Goal: Information Seeking & Learning: Learn about a topic

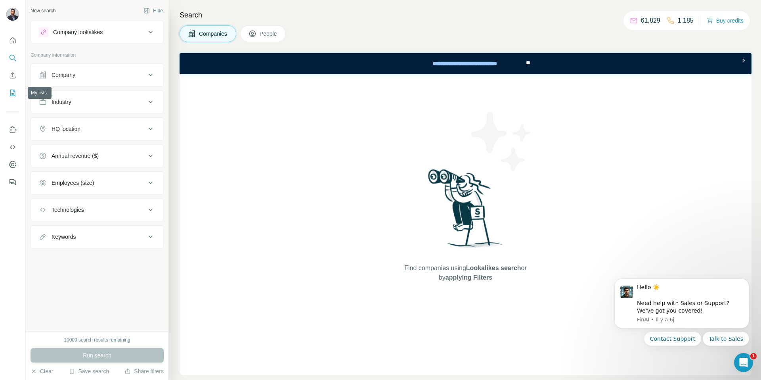
click at [11, 89] on icon "My lists" at bounding box center [13, 93] width 8 height 8
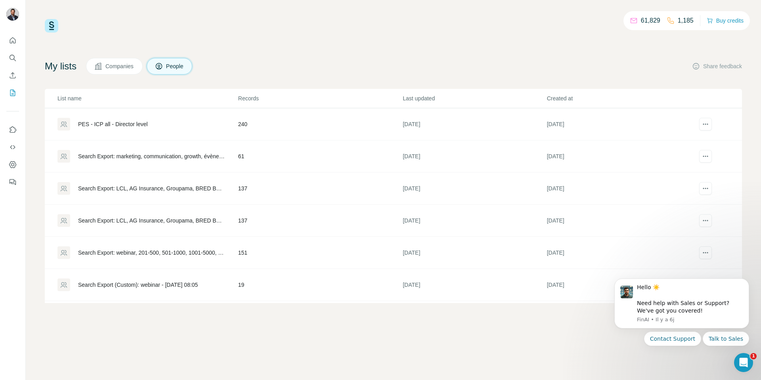
click at [130, 124] on div "PES - ICP all - Director level" at bounding box center [113, 124] width 70 height 8
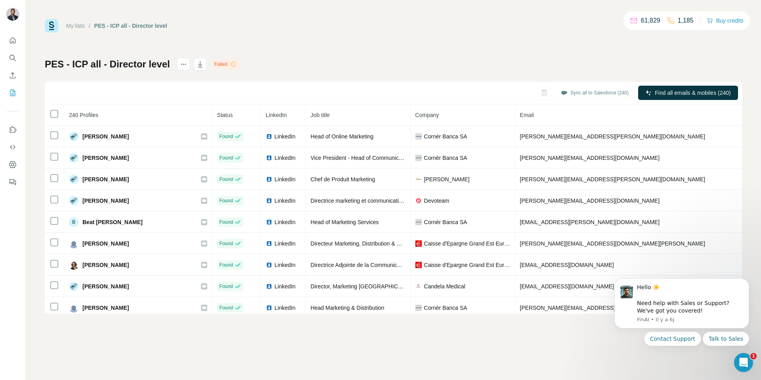
click at [419, 112] on span "Company" at bounding box center [428, 115] width 24 height 6
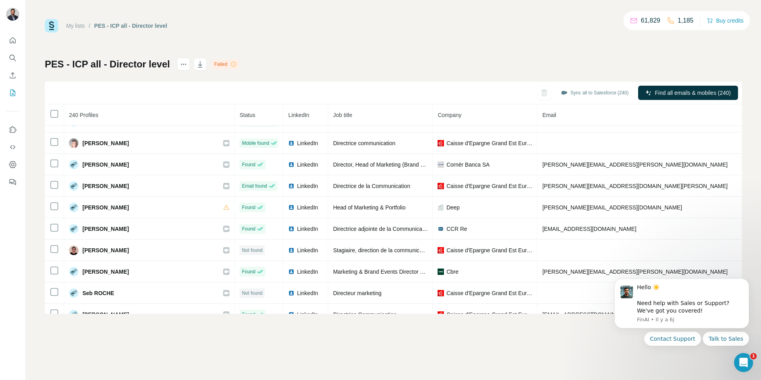
scroll to position [746, 0]
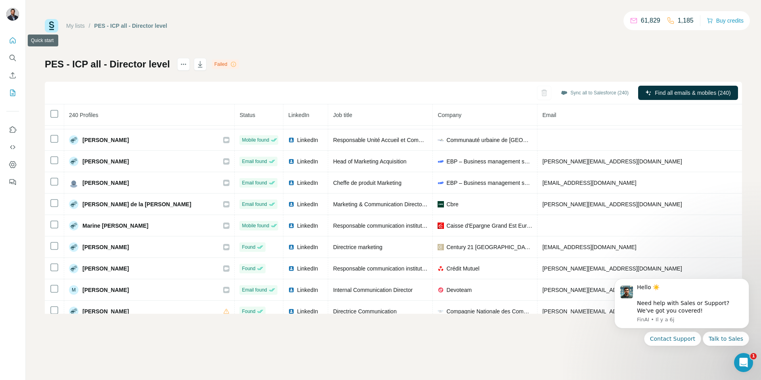
click at [13, 43] on icon "Quick start" at bounding box center [13, 40] width 6 height 6
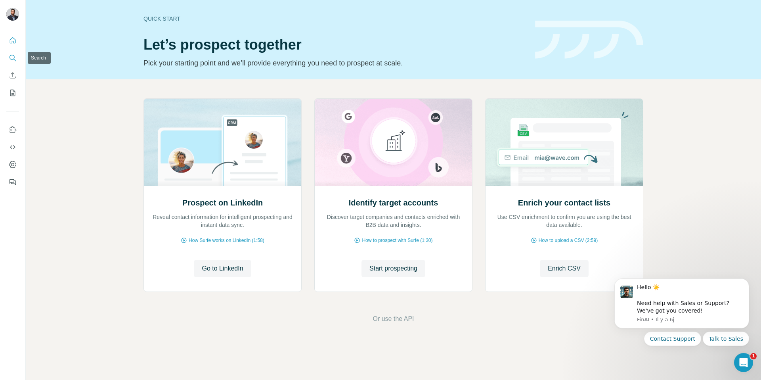
click at [14, 58] on icon "Search" at bounding box center [12, 57] width 5 height 5
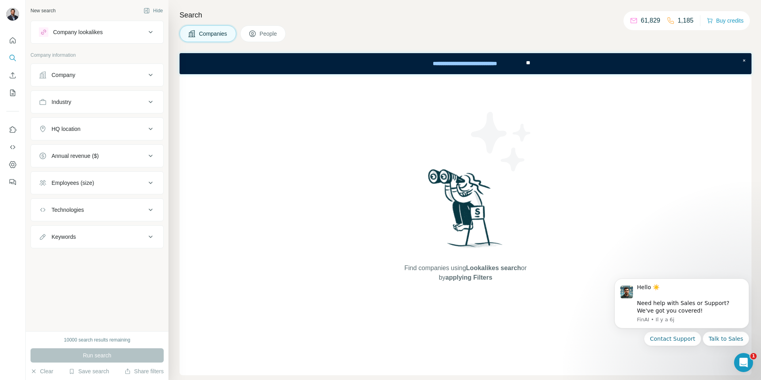
click at [125, 35] on div "Company lookalikes" at bounding box center [92, 32] width 107 height 10
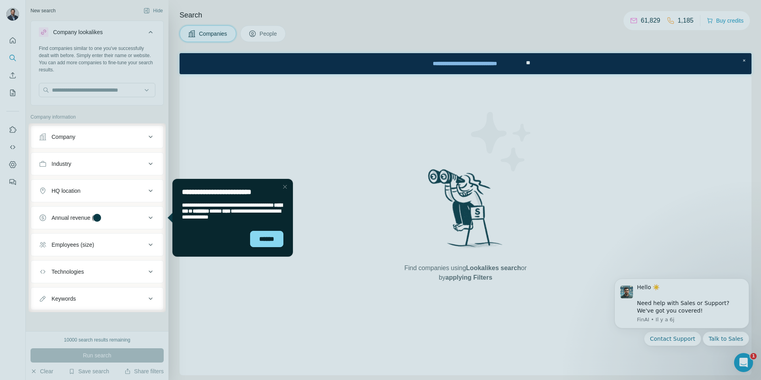
click at [281, 188] on div "Close Step" at bounding box center [285, 187] width 10 height 10
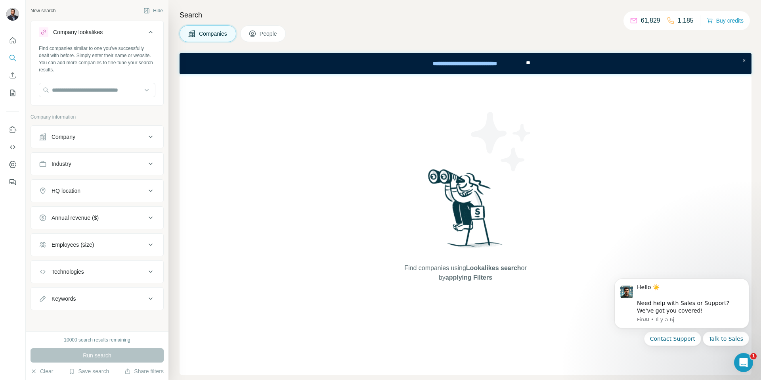
click at [267, 40] on button "People" at bounding box center [263, 33] width 46 height 17
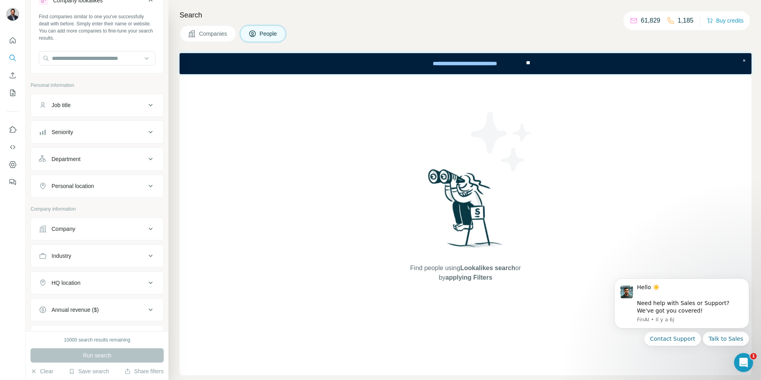
scroll to position [34, 0]
click at [136, 189] on button "Personal location" at bounding box center [97, 184] width 132 height 19
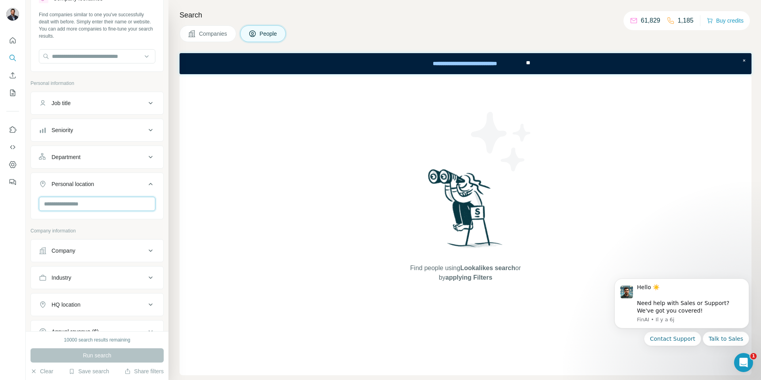
click at [113, 202] on input "text" at bounding box center [97, 204] width 117 height 14
click at [121, 222] on div "🇫🇷 [GEOGRAPHIC_DATA]" at bounding box center [97, 225] width 103 height 10
click at [138, 224] on div "🇫🇷 [GEOGRAPHIC_DATA]" at bounding box center [97, 225] width 103 height 10
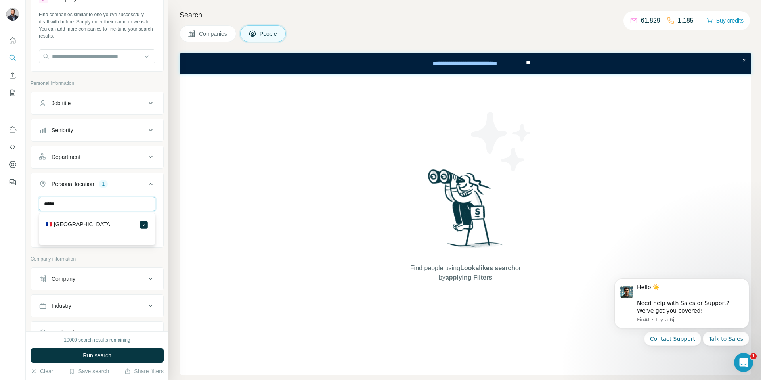
click at [96, 205] on input "*****" at bounding box center [97, 204] width 117 height 14
click at [85, 206] on input "****" at bounding box center [97, 204] width 117 height 14
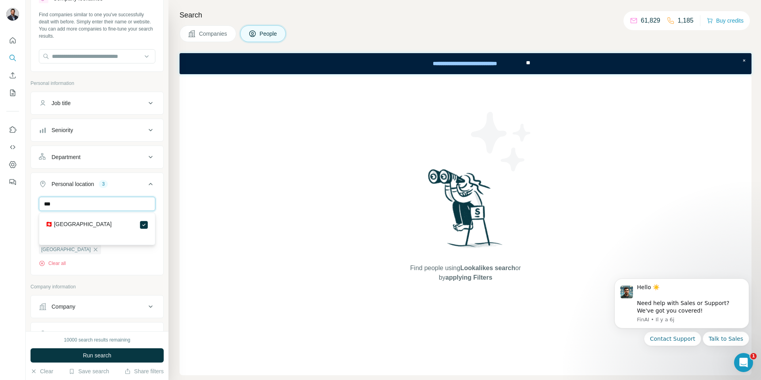
click at [130, 205] on input "***" at bounding box center [97, 204] width 117 height 14
type input "***"
click at [161, 207] on div "France Belgium Switzerland Luxembourg Clear all" at bounding box center [97, 242] width 132 height 90
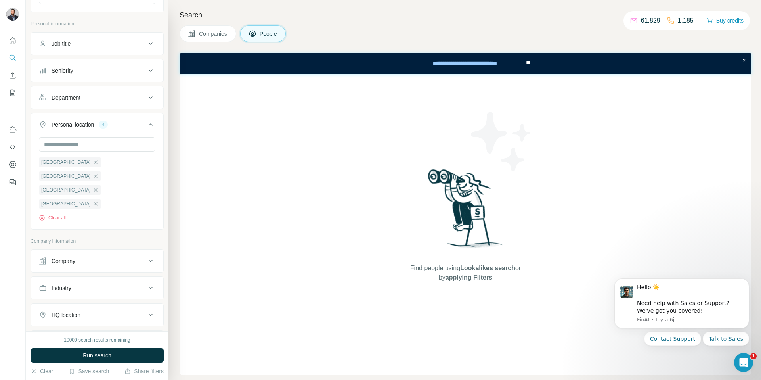
scroll to position [94, 0]
click at [143, 256] on div "Company" at bounding box center [92, 260] width 107 height 8
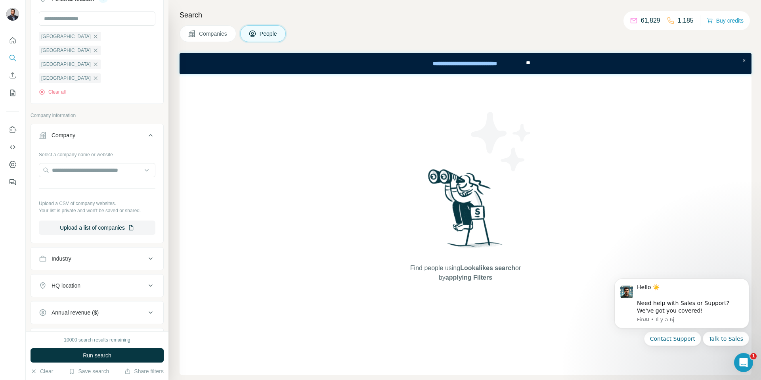
scroll to position [220, 0]
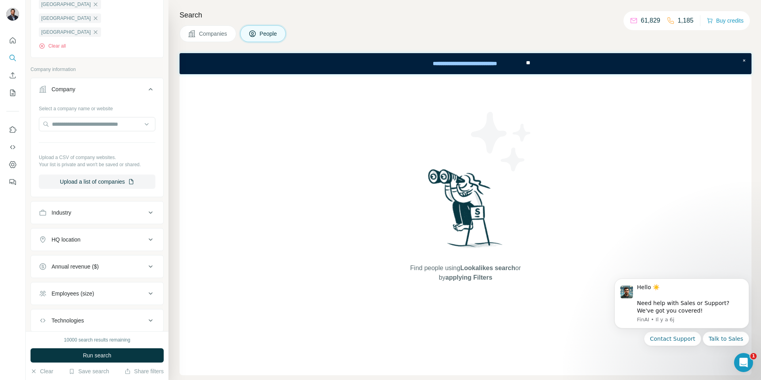
click at [149, 289] on icon at bounding box center [151, 294] width 10 height 10
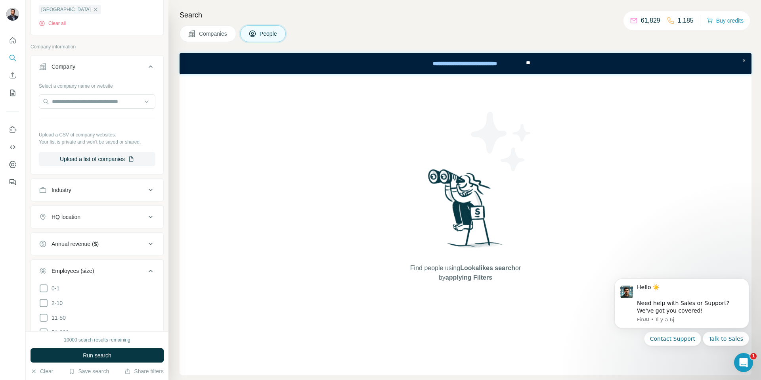
scroll to position [300, 0]
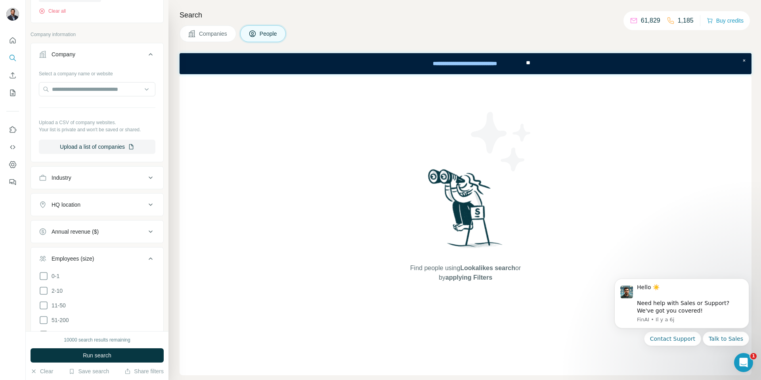
click at [69, 331] on span "201-500" at bounding box center [59, 335] width 23 height 8
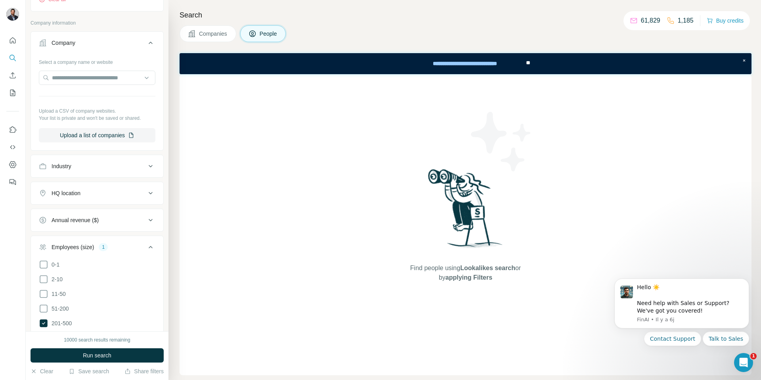
click at [62, 334] on span "501-1K" at bounding box center [58, 338] width 21 height 8
click at [61, 349] on span "1K-5K" at bounding box center [57, 353] width 19 height 8
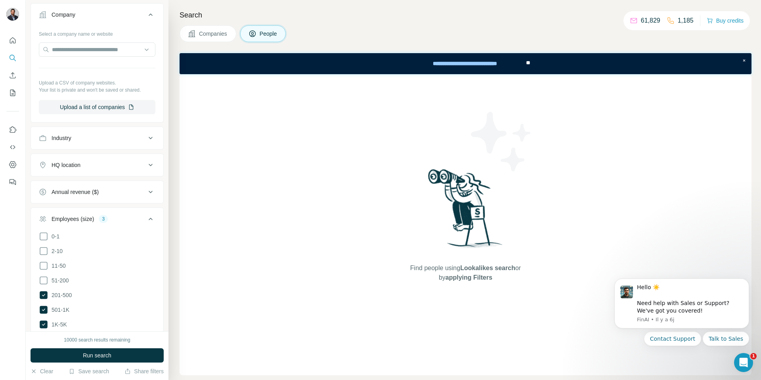
scroll to position [351, 0]
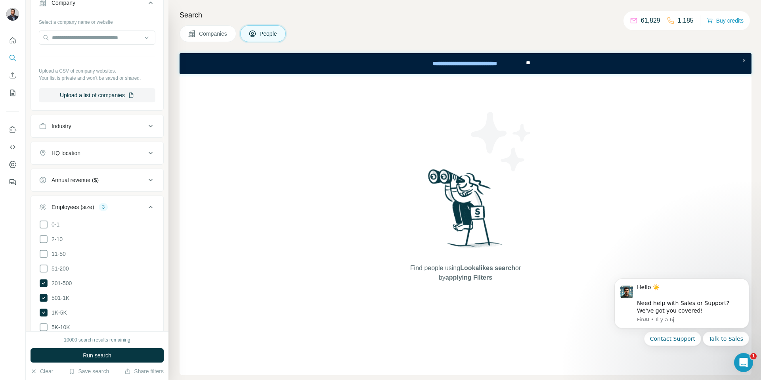
click at [167, 274] on div "New search Hide Company lookalikes Find companies similar to one you've success…" at bounding box center [97, 165] width 143 height 331
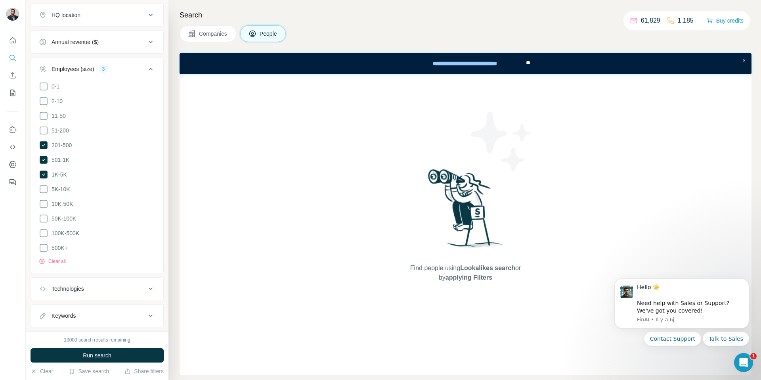
scroll to position [491, 0]
click at [98, 283] on div "Technologies" at bounding box center [92, 287] width 107 height 8
click at [102, 300] on input "text" at bounding box center [97, 307] width 117 height 14
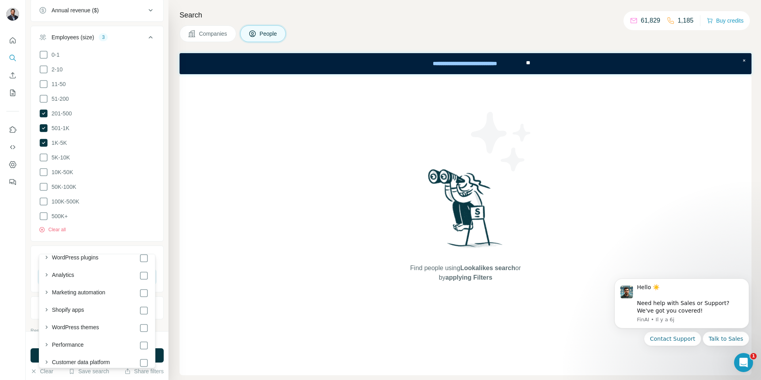
scroll to position [29, 0]
click at [45, 290] on icon "button" at bounding box center [46, 290] width 8 height 8
click at [48, 291] on icon "button" at bounding box center [46, 290] width 8 height 8
click at [48, 315] on icon "button" at bounding box center [46, 314] width 8 height 8
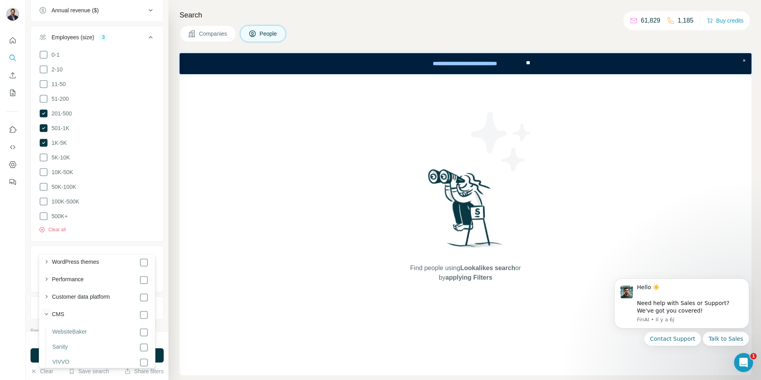
click at [48, 315] on icon "button" at bounding box center [46, 314] width 8 height 8
click at [84, 270] on input "text" at bounding box center [97, 277] width 117 height 14
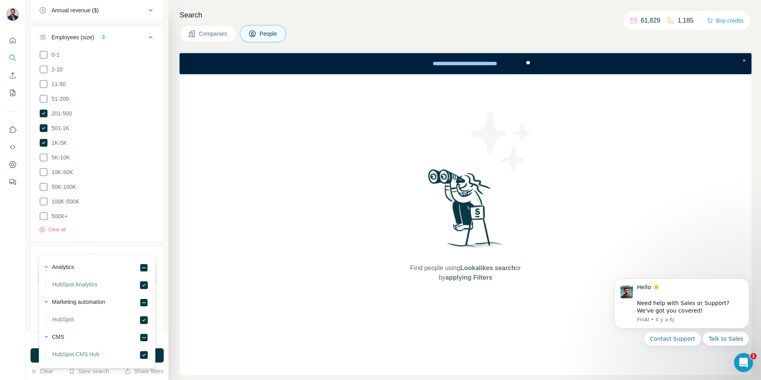
click at [71, 270] on input "****" at bounding box center [97, 277] width 117 height 14
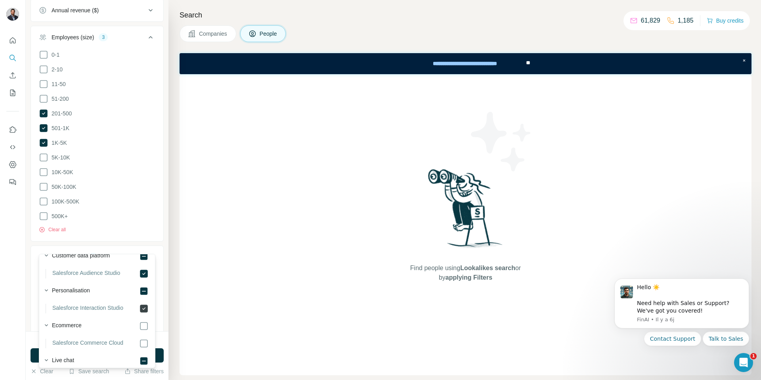
scroll to position [56, 0]
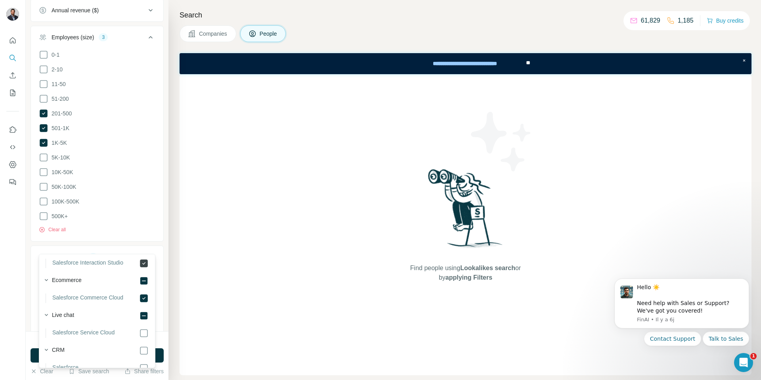
scroll to position [100, 0]
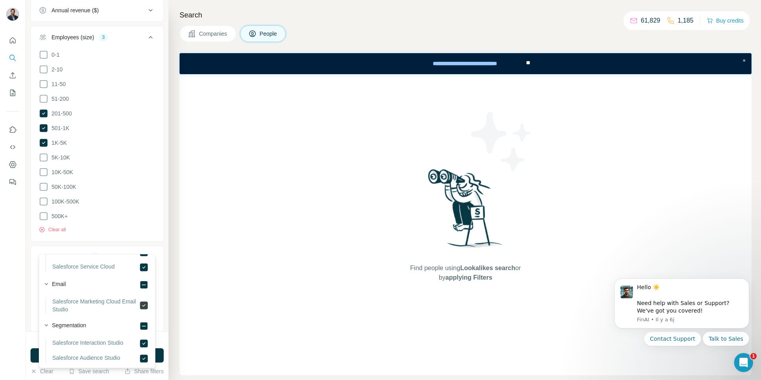
scroll to position [230, 0]
click at [81, 270] on input "********" at bounding box center [97, 277] width 117 height 14
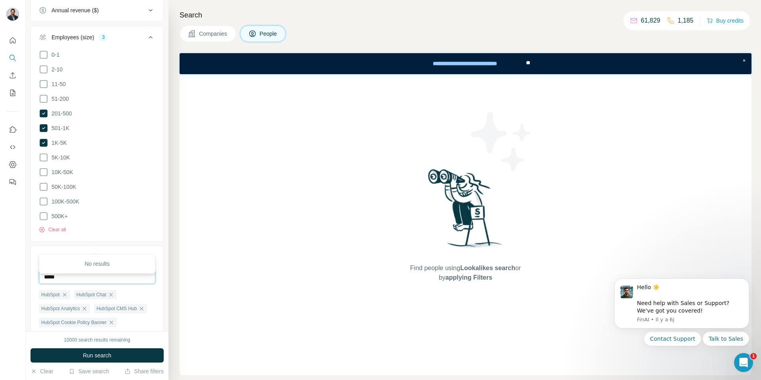
scroll to position [0, 0]
type input "*"
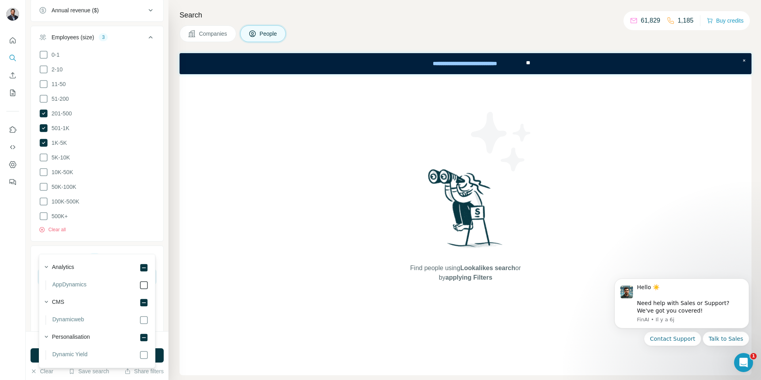
type input "******"
click at [67, 270] on input "******" at bounding box center [97, 277] width 117 height 14
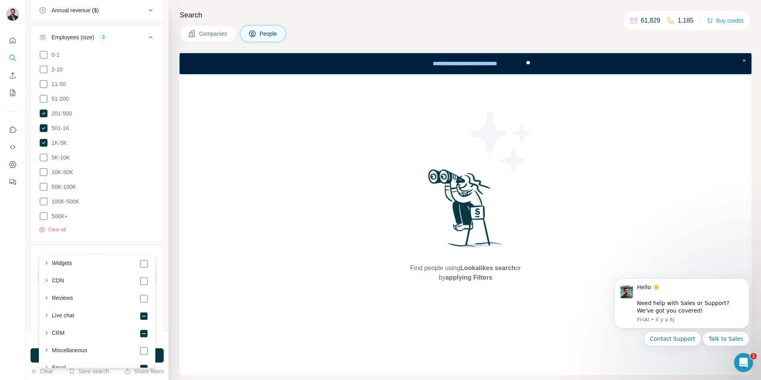
scroll to position [411, 0]
click at [44, 328] on icon "button" at bounding box center [46, 327] width 8 height 8
click at [45, 306] on icon "button" at bounding box center [46, 305] width 8 height 8
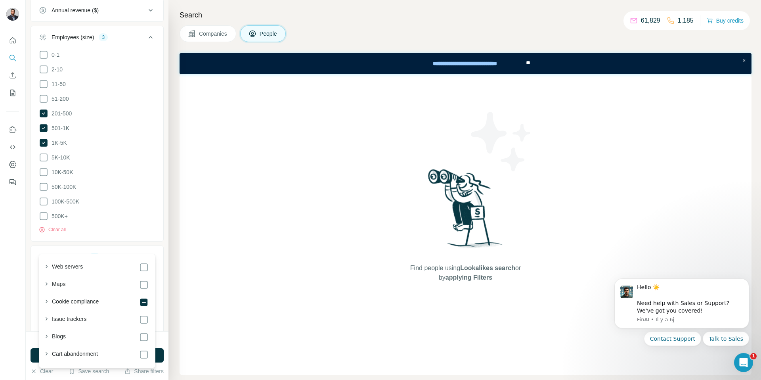
scroll to position [1829, 0]
click at [85, 270] on input "text" at bounding box center [97, 277] width 117 height 14
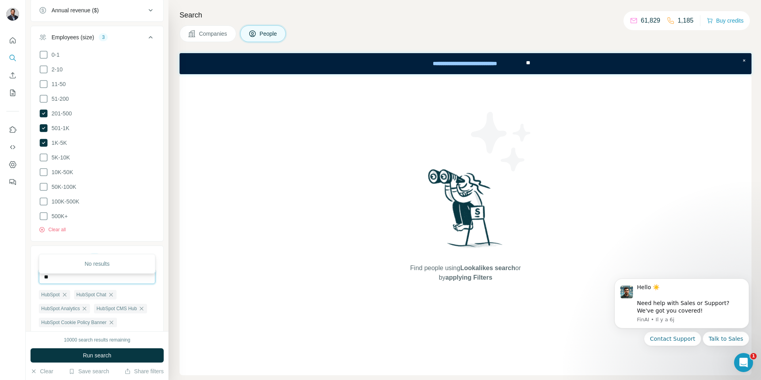
type input "*"
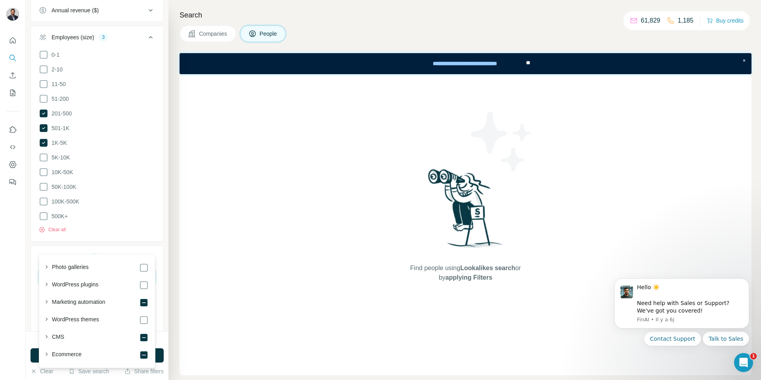
type input "*"
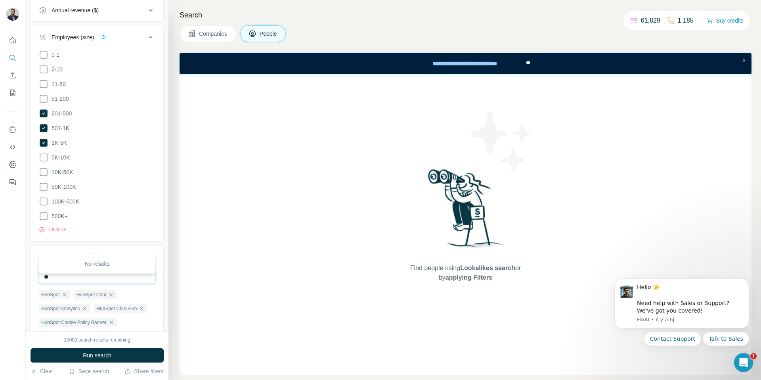
type input "*"
click at [135, 211] on ul "Company Select a company name or website Upload a CSV of company websites. Your…" at bounding box center [97, 106] width 133 height 569
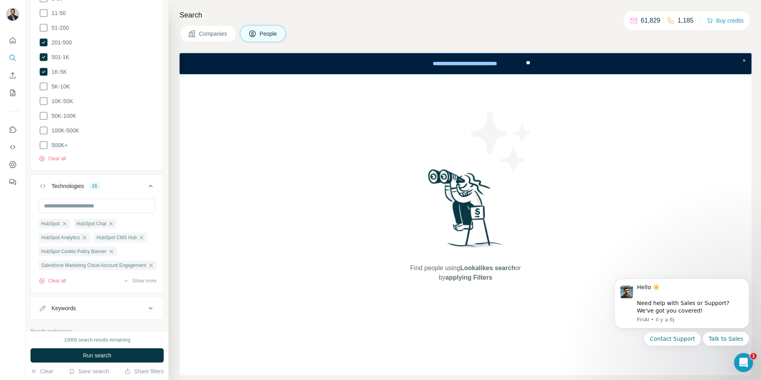
scroll to position [628, 0]
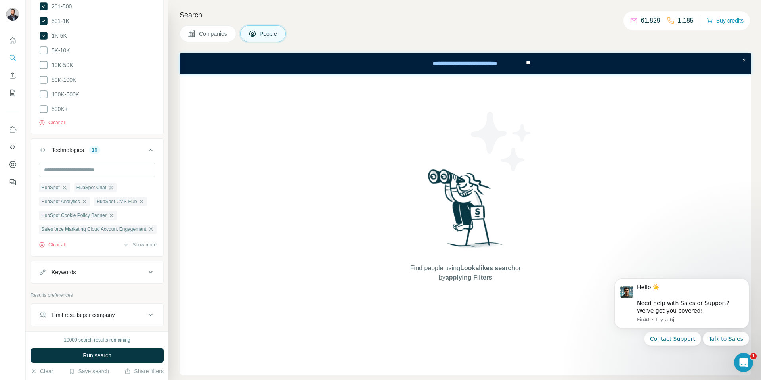
click at [136, 311] on div "Limit results per company" at bounding box center [92, 315] width 107 height 8
click at [141, 268] on div "Keywords" at bounding box center [92, 272] width 107 height 8
click at [115, 285] on input "text" at bounding box center [89, 292] width 101 height 14
type input "*******"
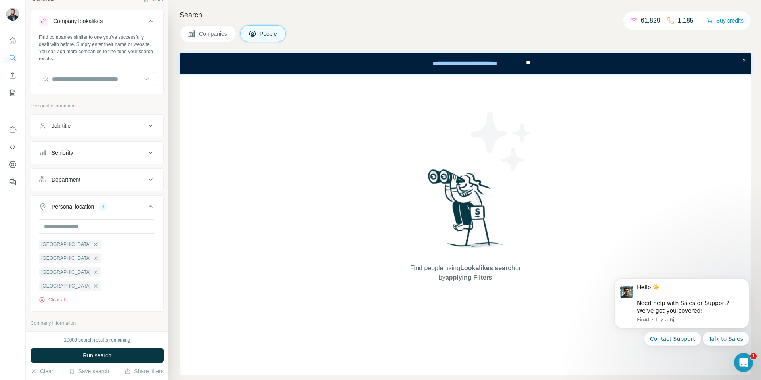
scroll to position [0, 0]
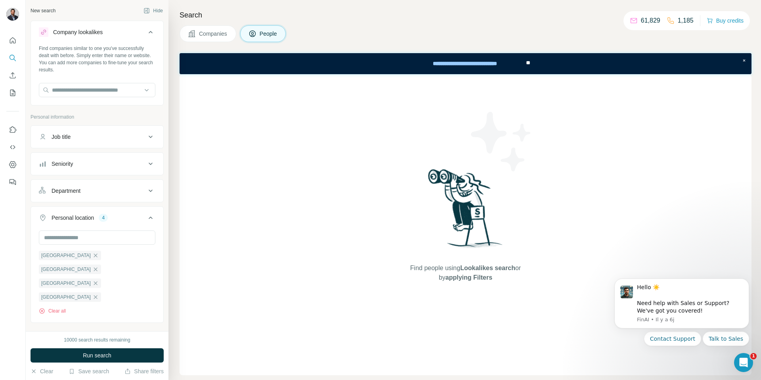
click at [129, 143] on button "Job title" at bounding box center [97, 136] width 132 height 19
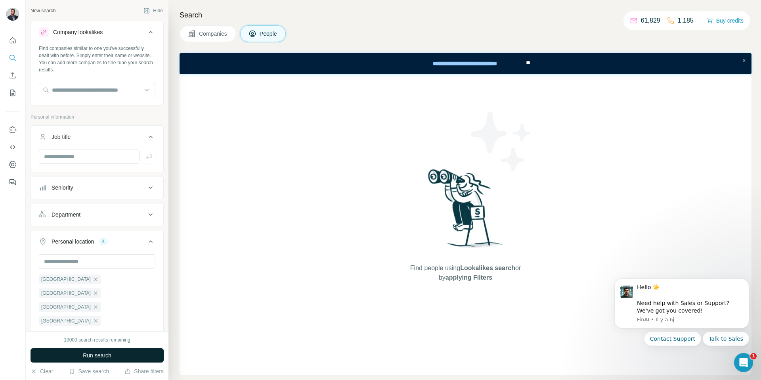
click at [111, 354] on span "Run search" at bounding box center [97, 355] width 29 height 8
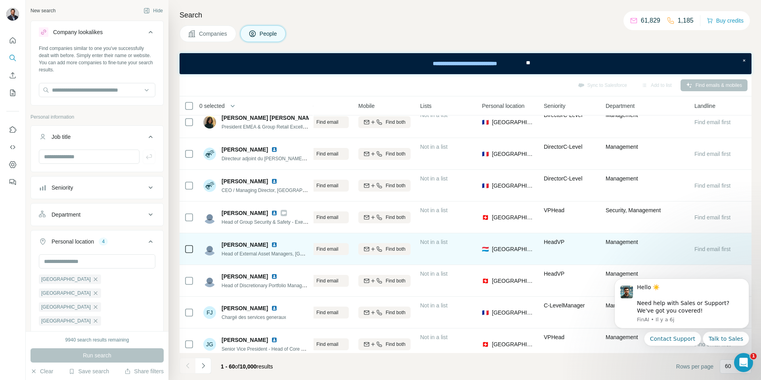
scroll to position [1057, 0]
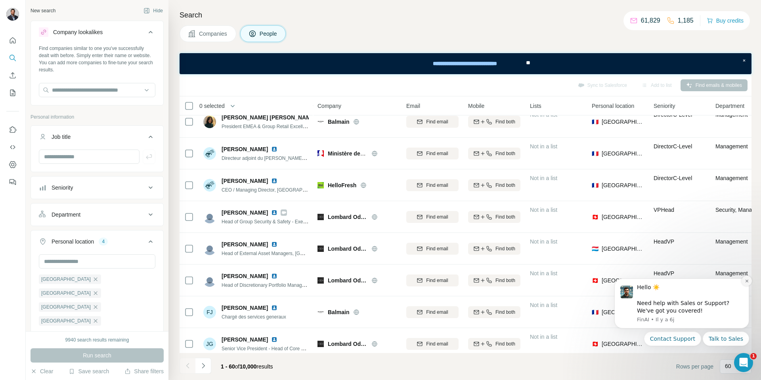
click at [748, 282] on icon "Dismiss notification" at bounding box center [747, 281] width 4 height 4
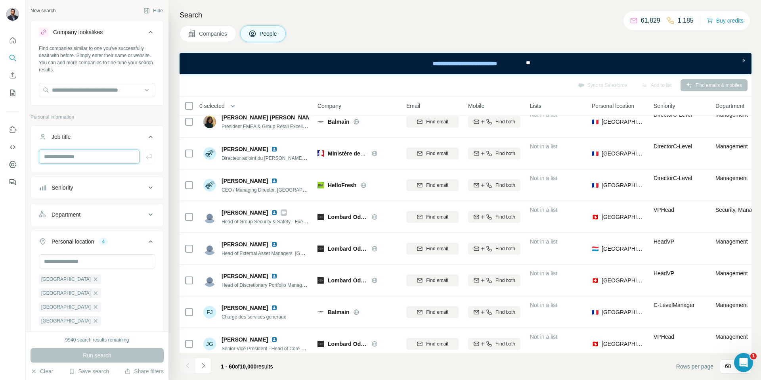
click at [126, 159] on input "text" at bounding box center [89, 157] width 101 height 14
type input "*"
type input "*********"
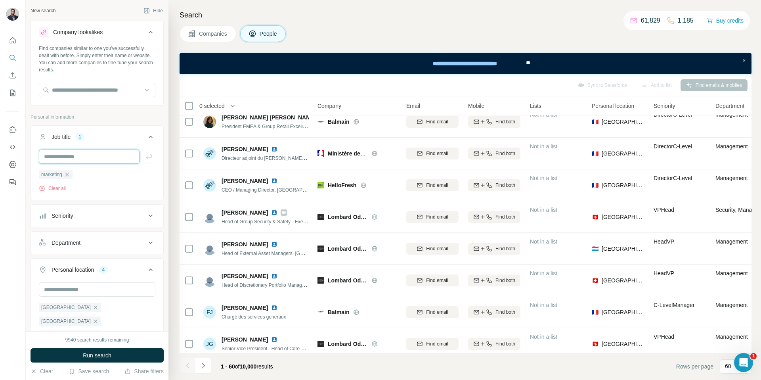
click at [90, 157] on input "text" at bounding box center [89, 157] width 101 height 14
type input "**********"
type input "******"
type input "*****"
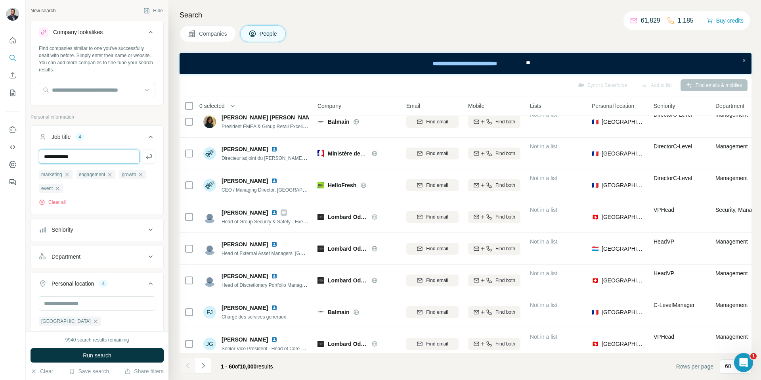
type input "**********"
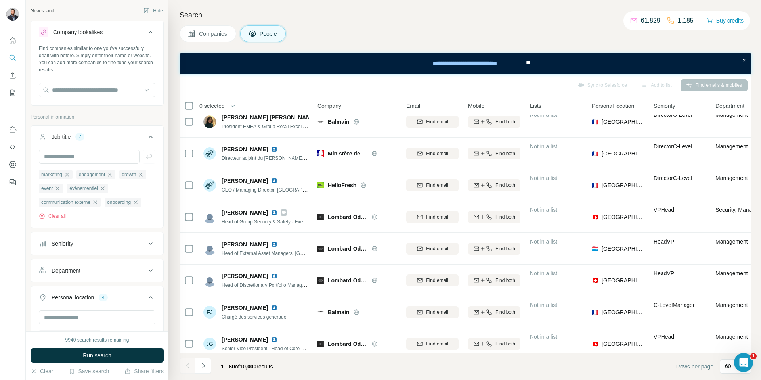
click at [98, 246] on div "Seniority" at bounding box center [92, 244] width 107 height 8
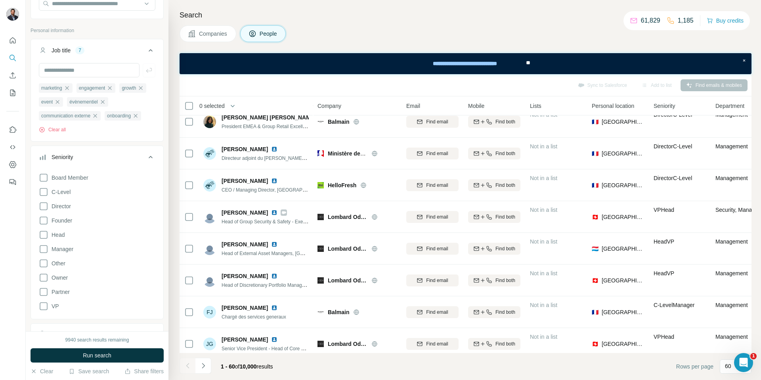
scroll to position [88, 0]
click at [65, 189] on span "C-Level" at bounding box center [59, 190] width 22 height 8
click at [65, 204] on span "Director" at bounding box center [59, 204] width 23 height 8
click at [65, 219] on span "Founder" at bounding box center [60, 219] width 24 height 8
click at [61, 232] on span "Head" at bounding box center [56, 233] width 16 height 8
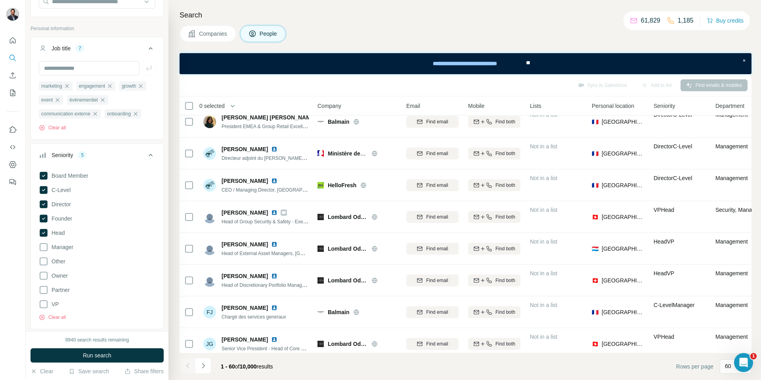
click at [61, 249] on span "Manager" at bounding box center [60, 247] width 25 height 8
click at [69, 179] on span "Board Member" at bounding box center [68, 176] width 40 height 8
click at [65, 188] on span "C-Level" at bounding box center [59, 190] width 22 height 8
click at [65, 205] on span "Director" at bounding box center [59, 204] width 23 height 8
click at [63, 215] on label "Founder" at bounding box center [55, 219] width 33 height 10
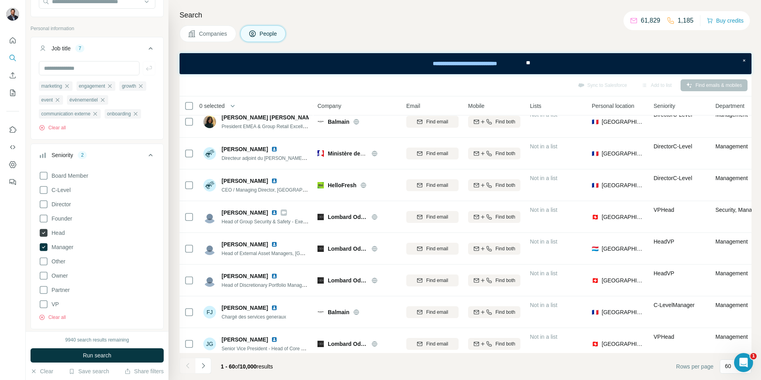
click at [63, 234] on span "Head" at bounding box center [56, 233] width 16 height 8
click at [63, 248] on span "Manager" at bounding box center [60, 247] width 25 height 8
click at [165, 171] on div "New search Hide Company lookalikes Find companies similar to one you've success…" at bounding box center [97, 165] width 143 height 331
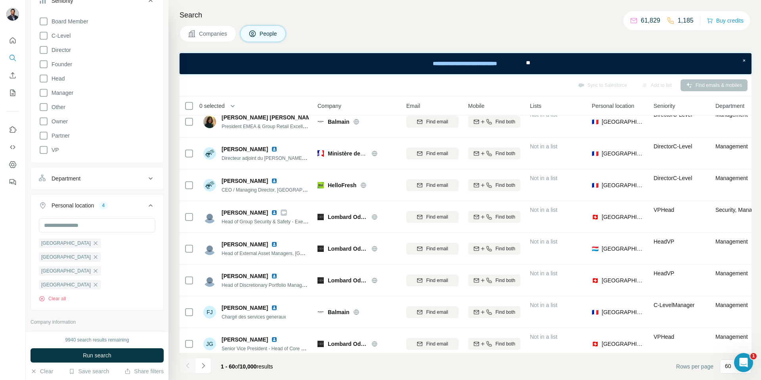
scroll to position [244, 0]
click at [152, 180] on icon at bounding box center [151, 178] width 10 height 10
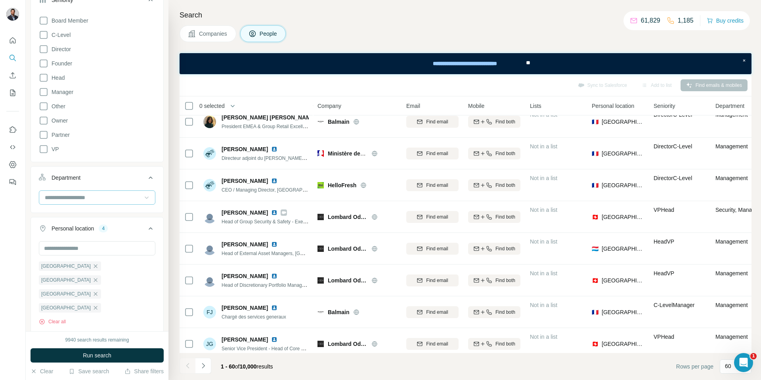
click at [144, 195] on icon at bounding box center [147, 198] width 8 height 8
click at [165, 155] on div "New search Hide Company lookalikes Find companies similar to one you've success…" at bounding box center [97, 165] width 143 height 331
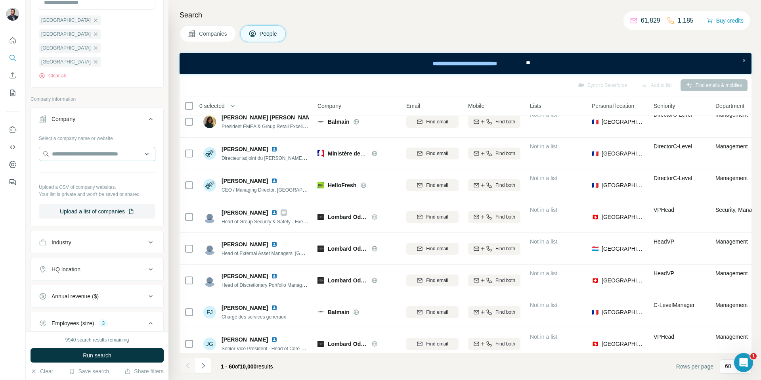
scroll to position [491, 0]
click at [137, 263] on div "HQ location" at bounding box center [92, 267] width 107 height 8
click at [140, 231] on button "Industry" at bounding box center [97, 240] width 132 height 19
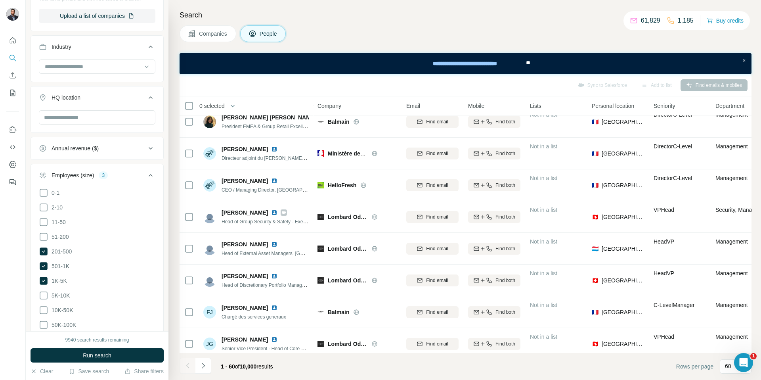
scroll to position [685, 0]
click at [44, 290] on icon at bounding box center [44, 295] width 10 height 10
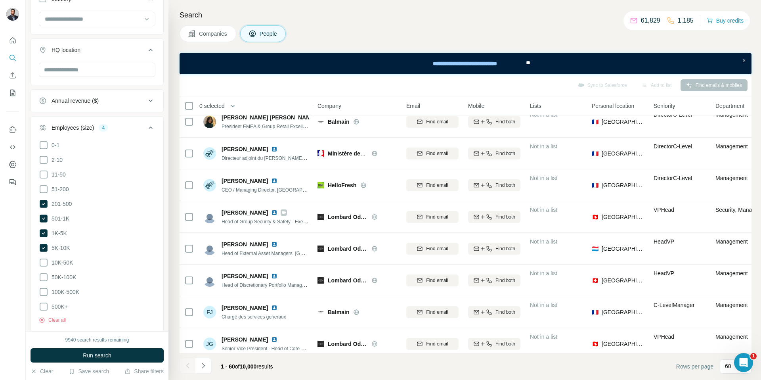
scroll to position [837, 0]
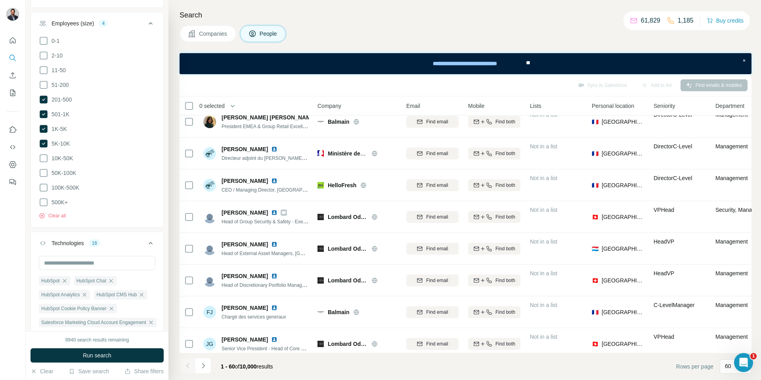
click at [106, 347] on div "9940 search results remaining Run search Clear Save search Share filters" at bounding box center [97, 355] width 143 height 49
click at [104, 350] on button "Run search" at bounding box center [97, 355] width 133 height 14
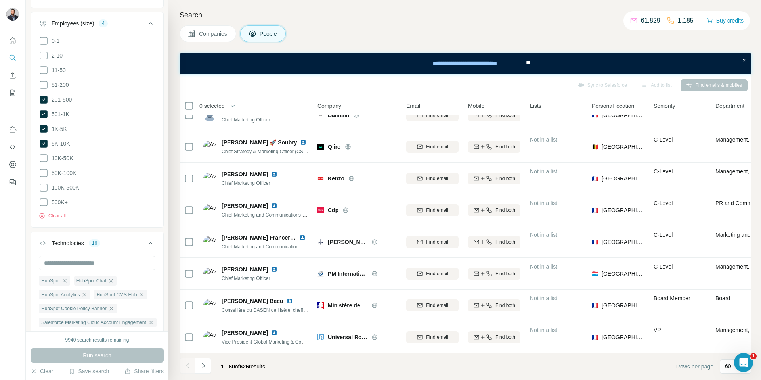
scroll to position [999, 0]
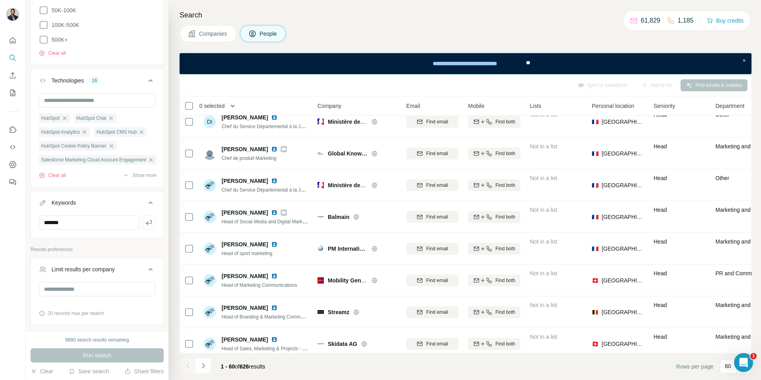
click at [234, 105] on icon "button" at bounding box center [233, 106] width 8 height 8
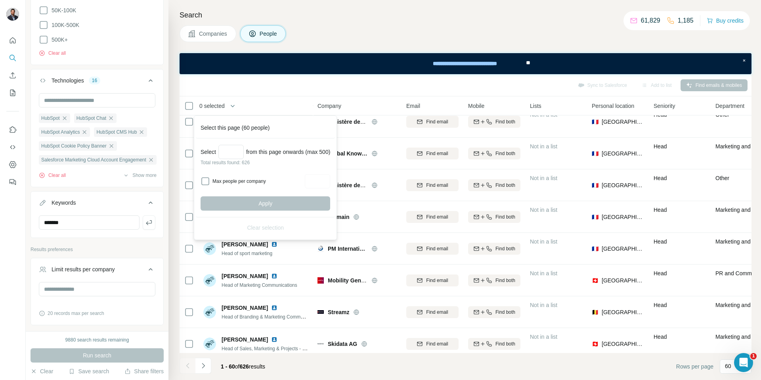
click at [279, 105] on div "0 selected" at bounding box center [242, 105] width 117 height 9
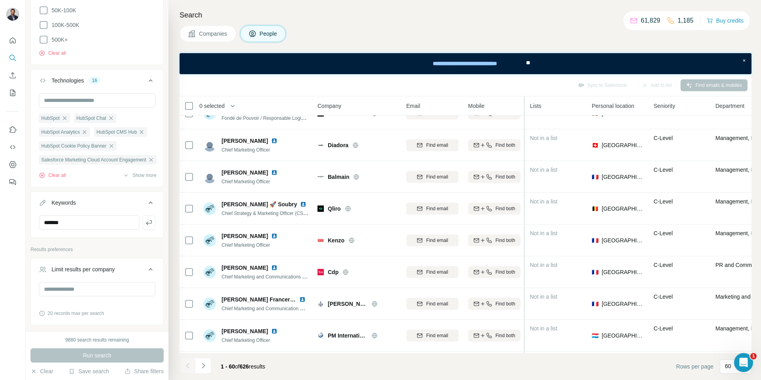
scroll to position [18, 0]
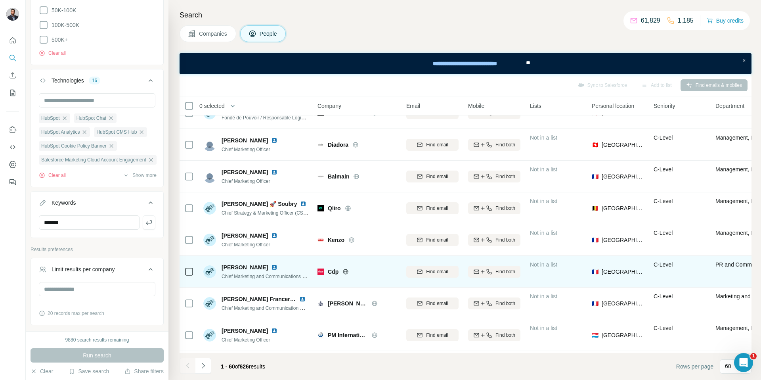
click at [271, 268] on img at bounding box center [274, 267] width 6 height 6
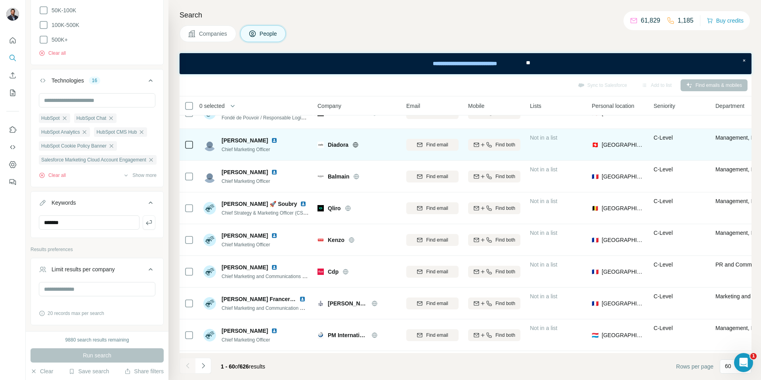
click at [278, 141] on img at bounding box center [274, 140] width 6 height 6
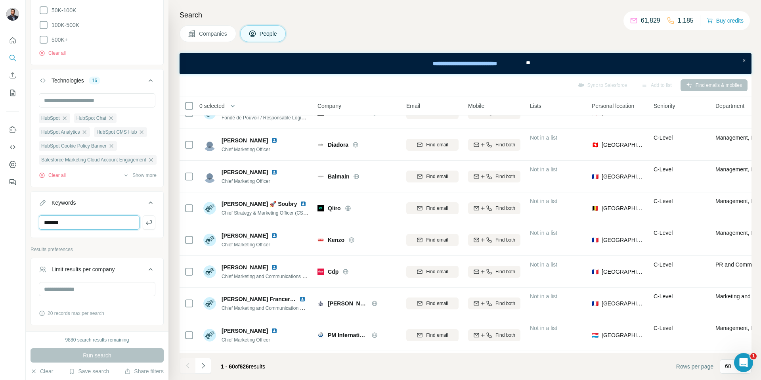
click at [75, 215] on input "*******" at bounding box center [89, 222] width 101 height 14
click at [75, 215] on input "text" at bounding box center [89, 222] width 101 height 14
type input "****"
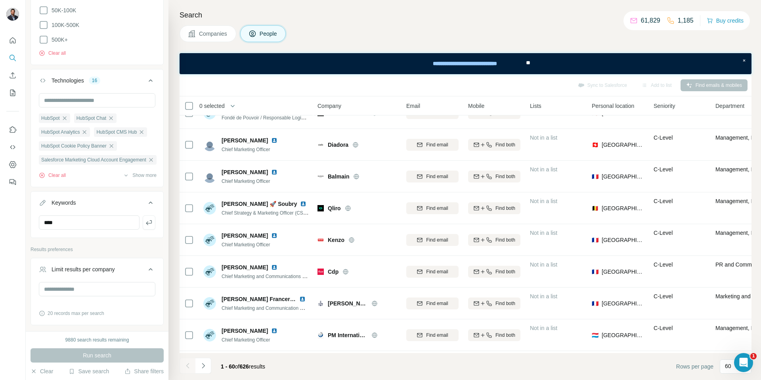
click at [107, 317] on div "New search Hide Company lookalikes Find companies similar to one you've success…" at bounding box center [97, 165] width 143 height 331
click at [95, 354] on div "Run search" at bounding box center [97, 355] width 133 height 14
click at [146, 219] on icon "button" at bounding box center [149, 223] width 8 height 8
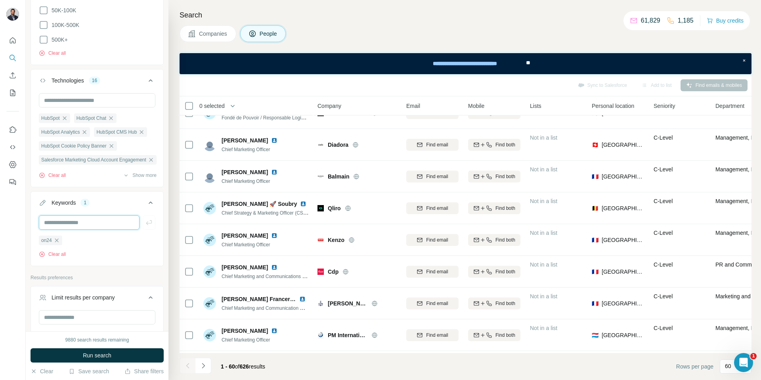
click at [80, 215] on input "text" at bounding box center [89, 222] width 101 height 14
type input "*******"
click at [105, 237] on div at bounding box center [106, 242] width 13 height 10
click at [107, 239] on icon "button" at bounding box center [107, 242] width 6 height 6
click at [107, 235] on ul "on24 webinar" at bounding box center [97, 240] width 117 height 10
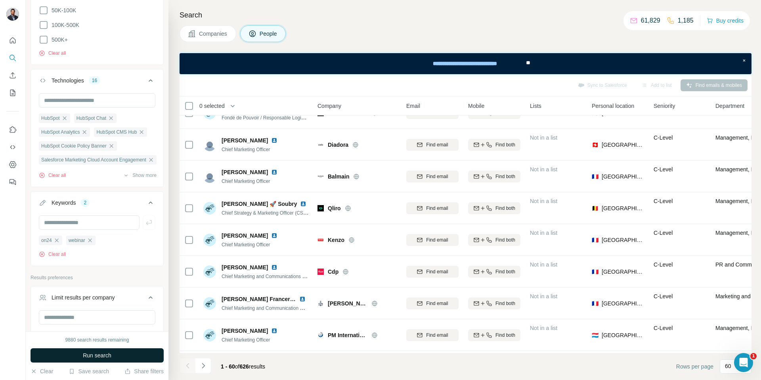
click at [96, 355] on span "Run search" at bounding box center [97, 355] width 29 height 8
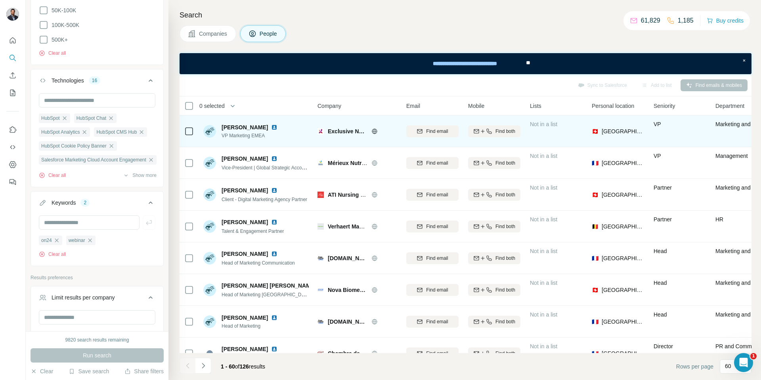
click at [271, 127] on img at bounding box center [274, 127] width 6 height 6
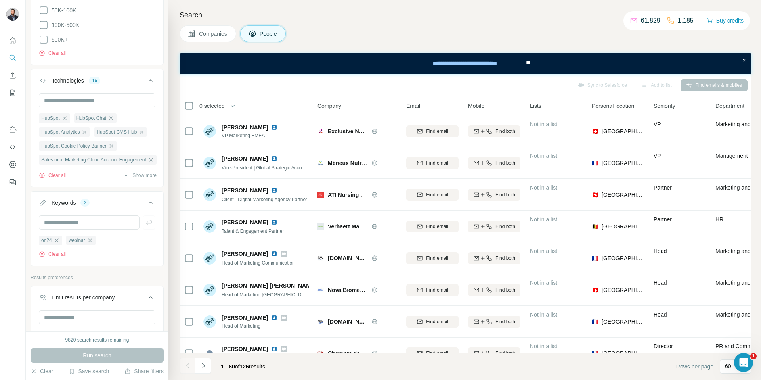
scroll to position [1028, 0]
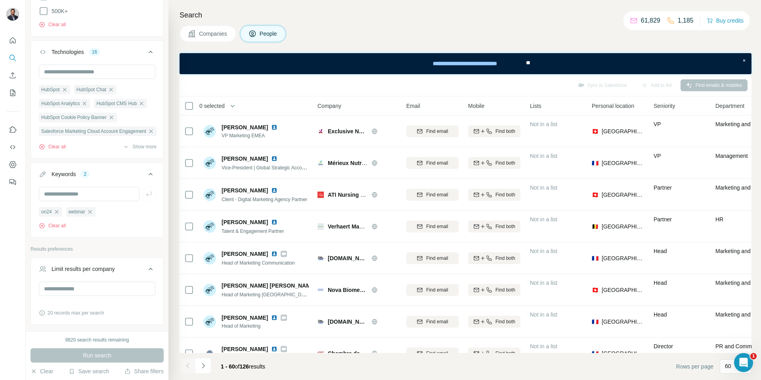
click at [41, 170] on icon at bounding box center [43, 174] width 8 height 8
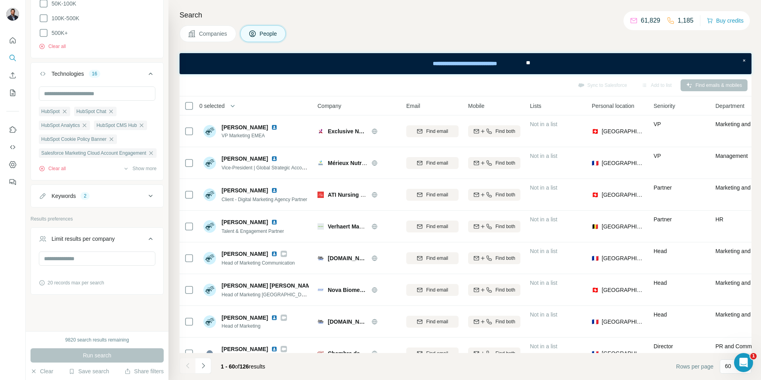
scroll to position [976, 0]
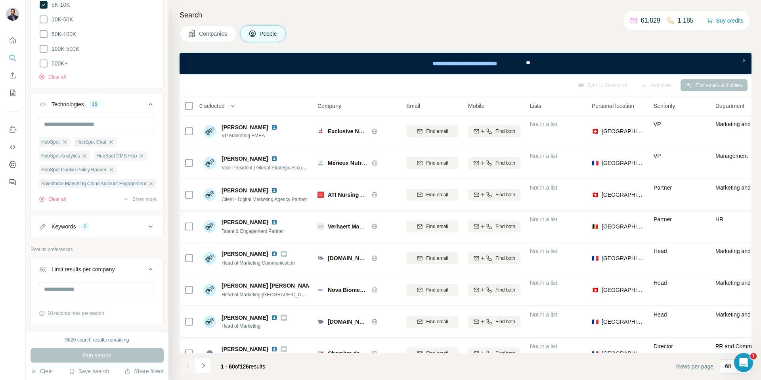
click at [44, 222] on icon at bounding box center [43, 226] width 8 height 8
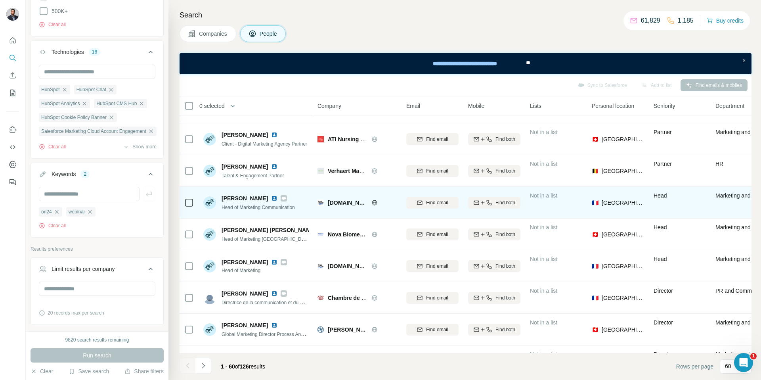
scroll to position [57, 0]
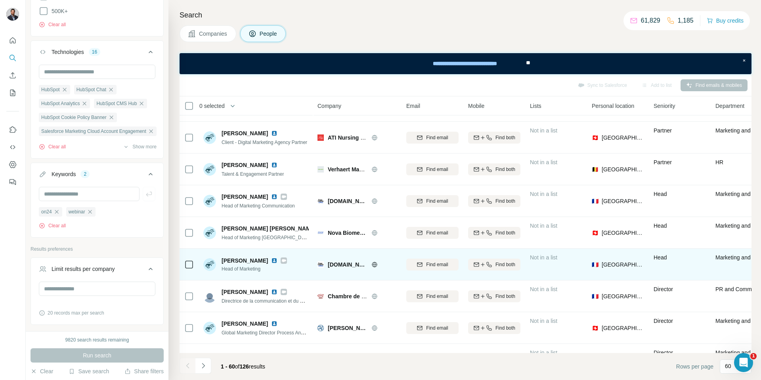
click at [271, 261] on img at bounding box center [274, 260] width 6 height 6
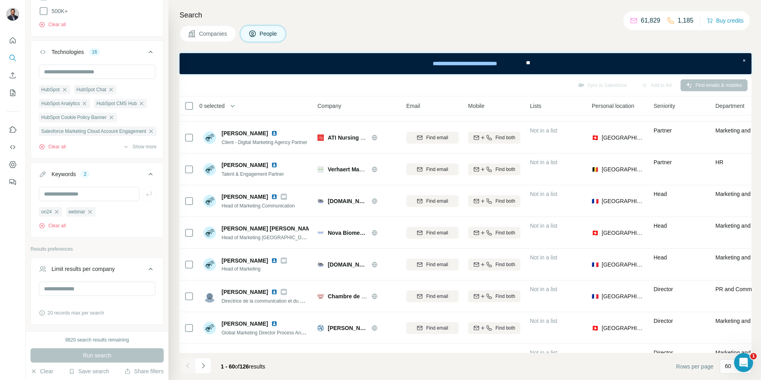
click at [370, 84] on div "Sync to Salesforce Add to list Find emails & mobiles" at bounding box center [466, 85] width 564 height 14
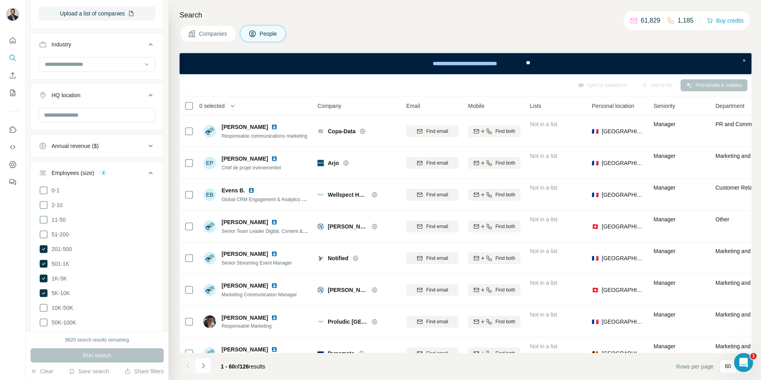
scroll to position [1414, 0]
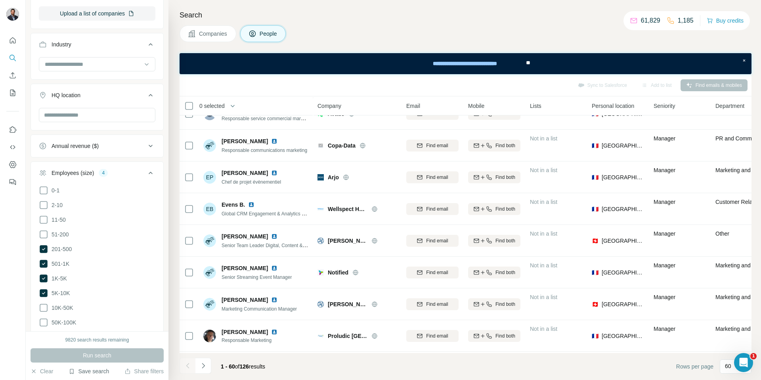
click at [99, 373] on button "Save search" at bounding box center [89, 371] width 40 height 8
click at [100, 343] on div "Save search" at bounding box center [111, 342] width 84 height 16
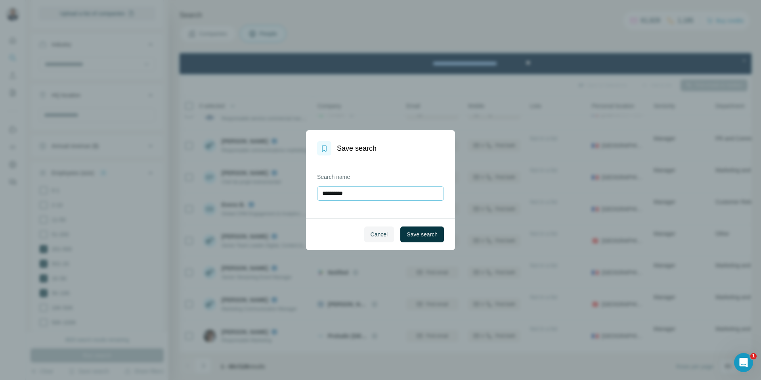
click at [365, 189] on input "**********" at bounding box center [380, 193] width 127 height 14
type input "*"
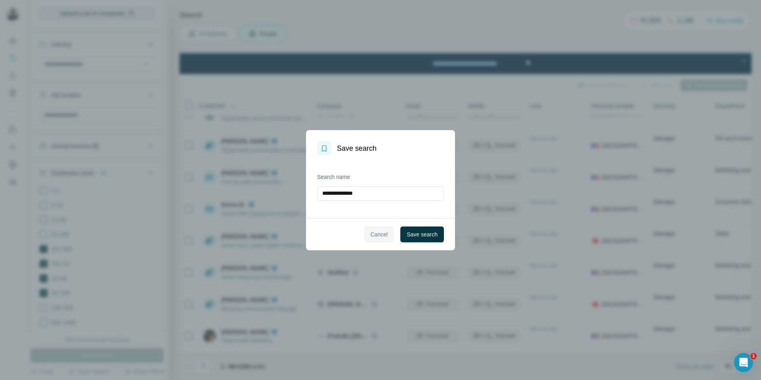
type input "**********"
click at [374, 238] on span "Cancel" at bounding box center [379, 234] width 17 height 8
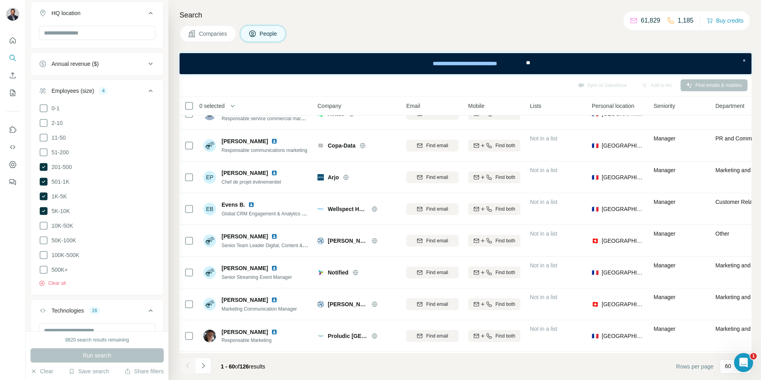
scroll to position [1028, 0]
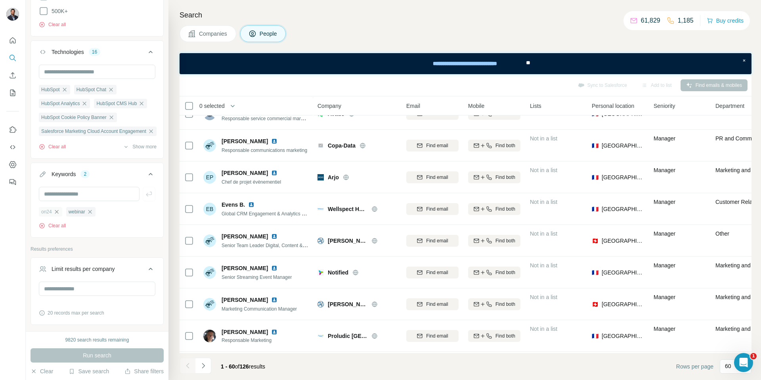
click at [57, 210] on icon "button" at bounding box center [57, 212] width 4 height 4
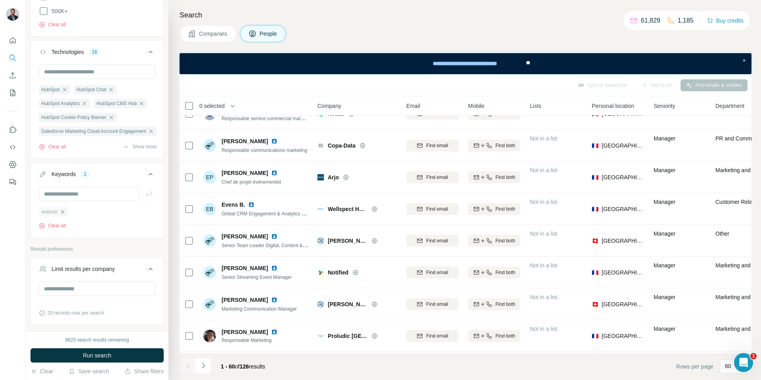
click at [64, 209] on icon "button" at bounding box center [62, 212] width 6 height 6
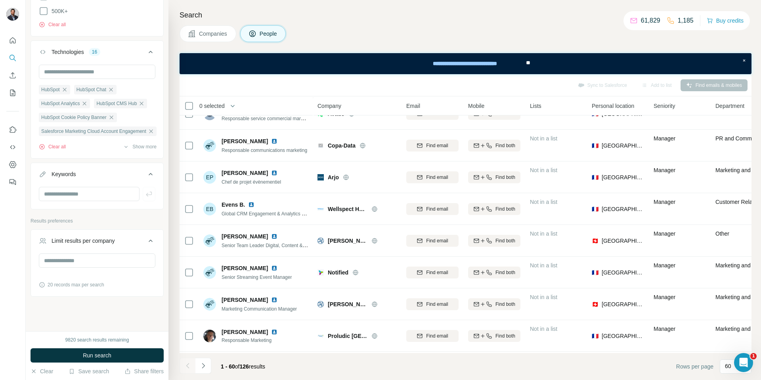
scroll to position [999, 0]
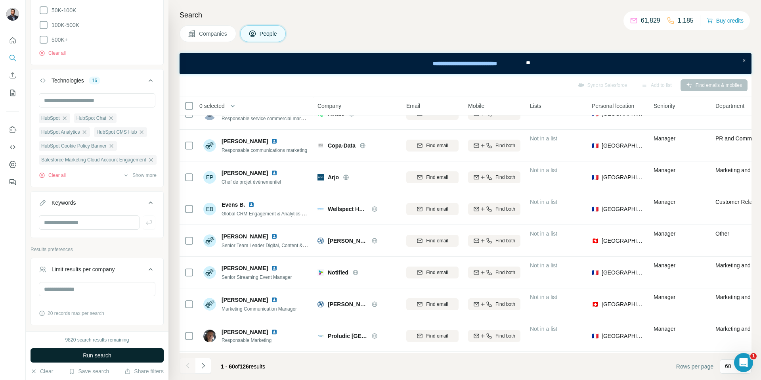
click at [140, 352] on button "Run search" at bounding box center [97, 355] width 133 height 14
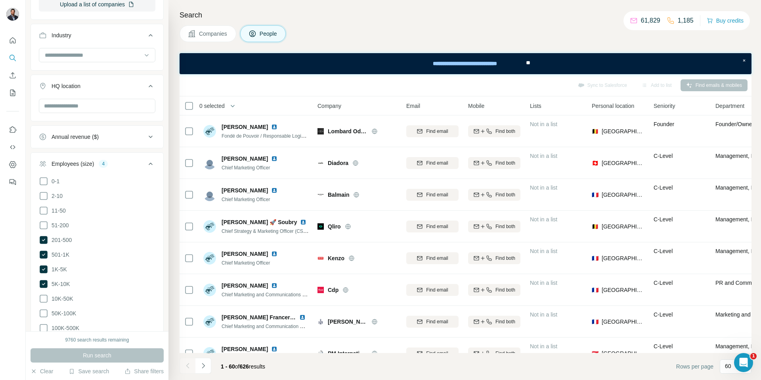
scroll to position [563, 0]
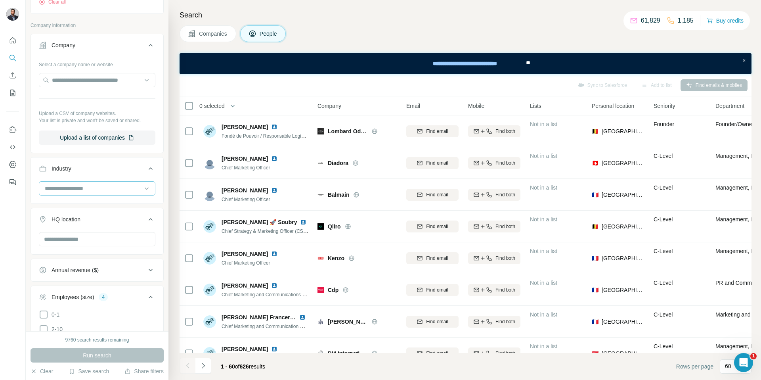
click at [90, 184] on input at bounding box center [93, 188] width 98 height 9
click at [81, 182] on div at bounding box center [93, 188] width 98 height 13
type input "*"
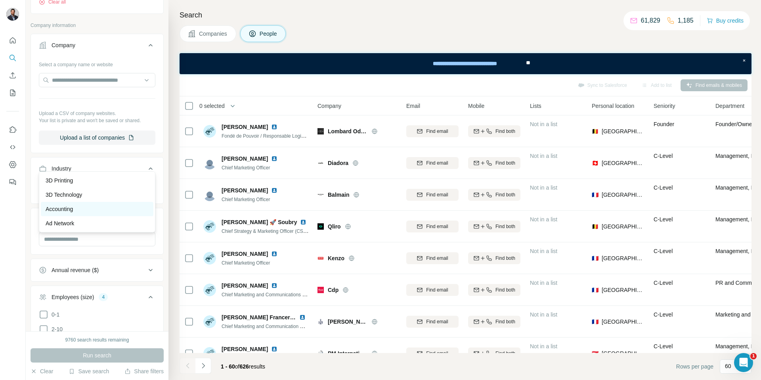
click at [64, 209] on p "Accounting" at bounding box center [59, 209] width 27 height 8
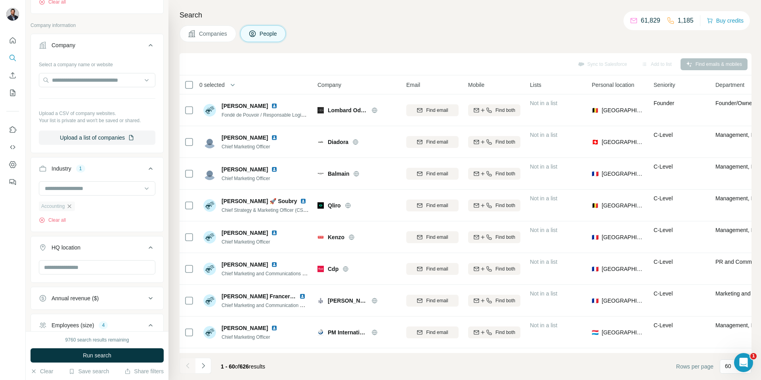
click at [72, 203] on icon "button" at bounding box center [69, 206] width 6 height 6
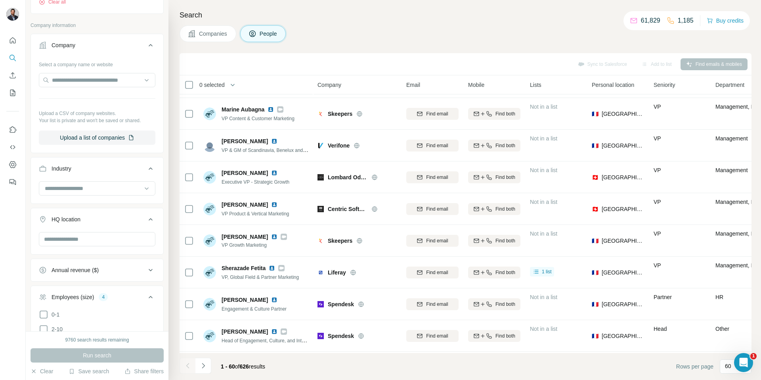
scroll to position [505, 0]
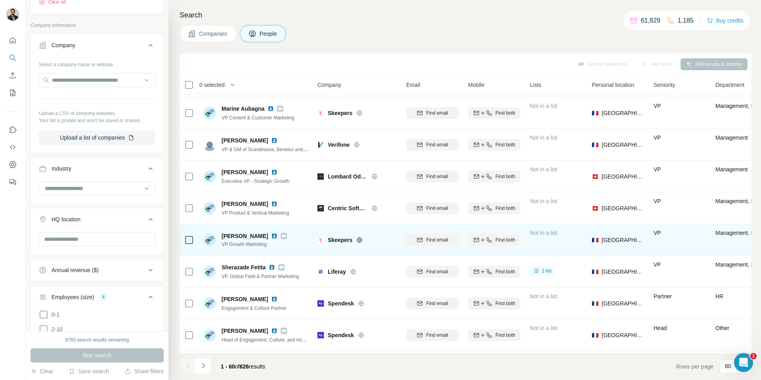
click at [338, 238] on span "Skeepers" at bounding box center [340, 240] width 25 height 8
copy span "Skeepers"
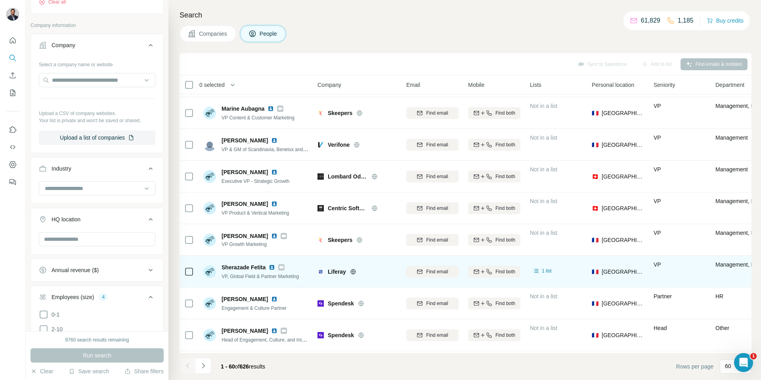
click at [339, 272] on span "Liferay" at bounding box center [337, 272] width 18 height 8
copy span "Liferay"
click at [549, 271] on span "1 list" at bounding box center [547, 270] width 10 height 7
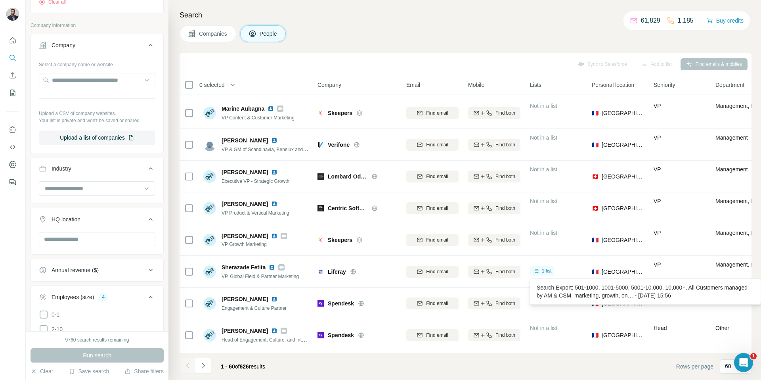
click at [526, 59] on div "Sync to Salesforce Add to list Find emails & mobiles" at bounding box center [466, 64] width 564 height 14
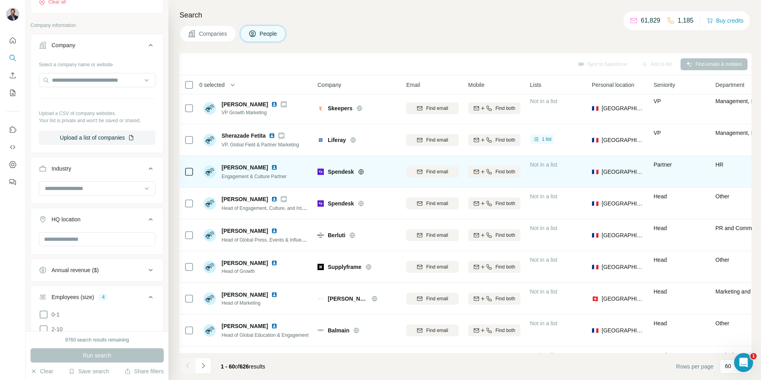
scroll to position [637, 0]
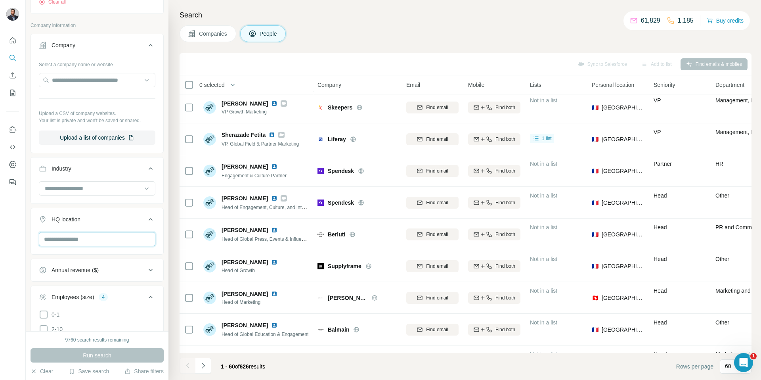
click at [90, 232] on input "text" at bounding box center [97, 239] width 117 height 14
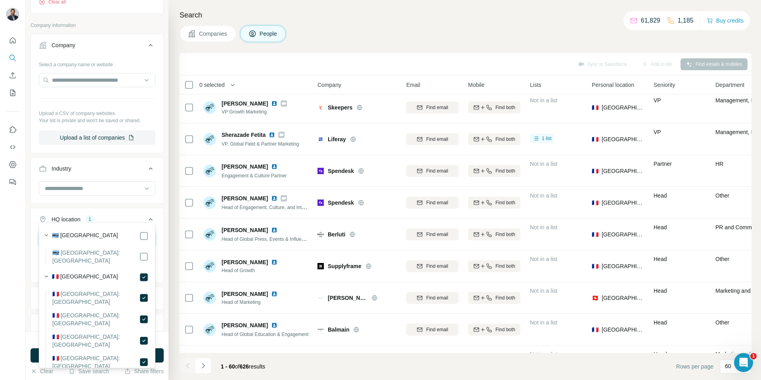
click at [70, 232] on input "***" at bounding box center [97, 239] width 117 height 14
click at [75, 232] on input "***" at bounding box center [97, 239] width 117 height 14
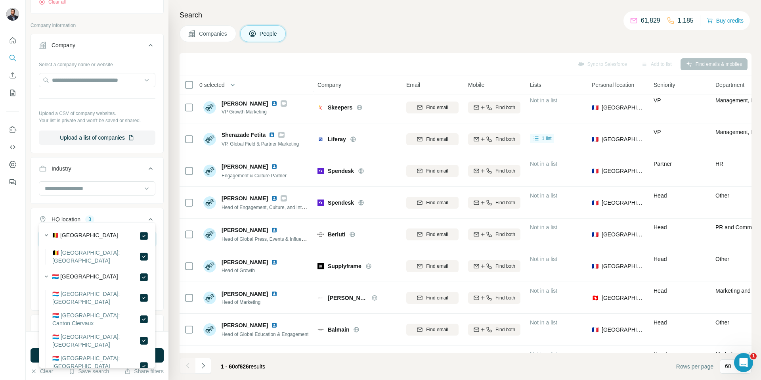
click at [61, 232] on input "*****" at bounding box center [97, 239] width 117 height 14
type input "****"
click at [168, 203] on div "New search Hide Company lookalikes Find companies similar to one you've success…" at bounding box center [97, 165] width 143 height 331
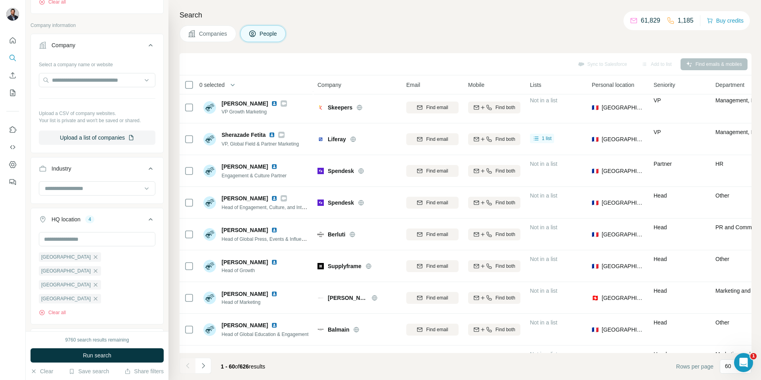
scroll to position [716, 0]
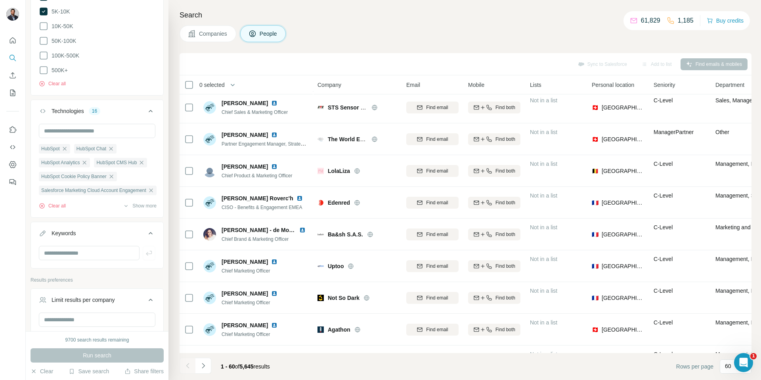
scroll to position [1042, 0]
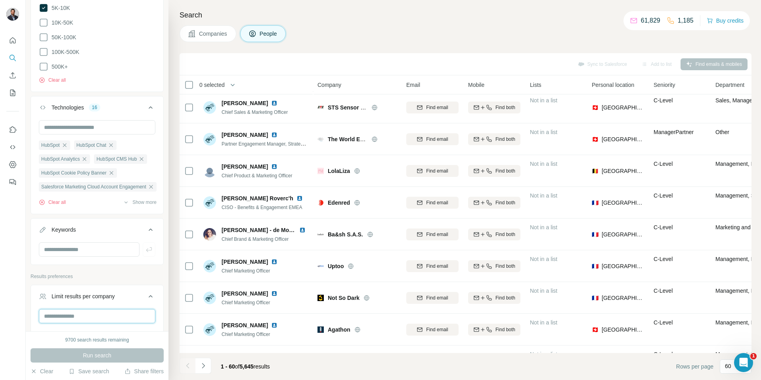
click at [98, 309] on input "number" at bounding box center [97, 316] width 117 height 14
click at [152, 292] on icon at bounding box center [151, 297] width 10 height 10
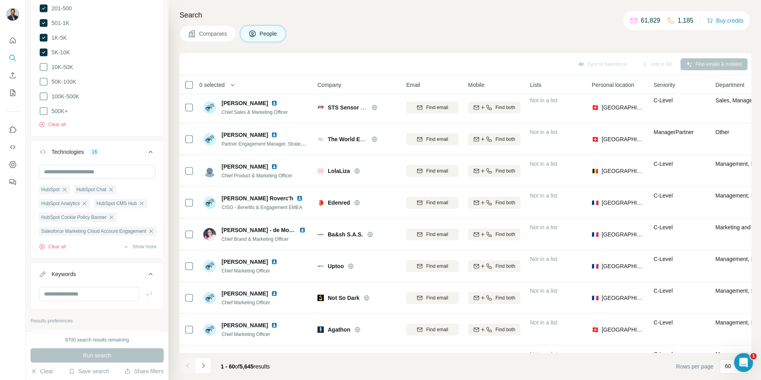
click at [153, 336] on icon at bounding box center [151, 341] width 10 height 10
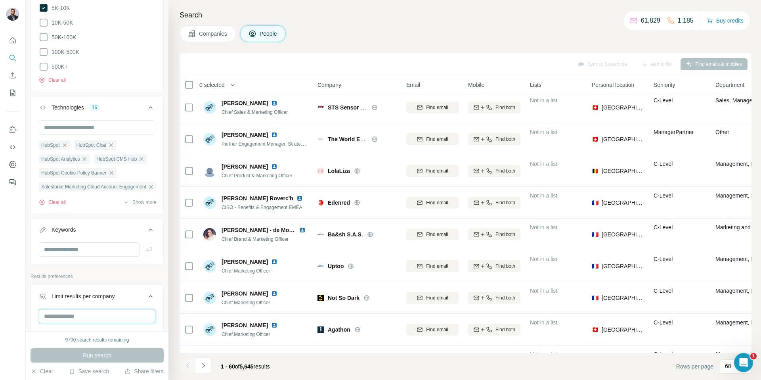
click at [107, 309] on input "number" at bounding box center [97, 316] width 117 height 14
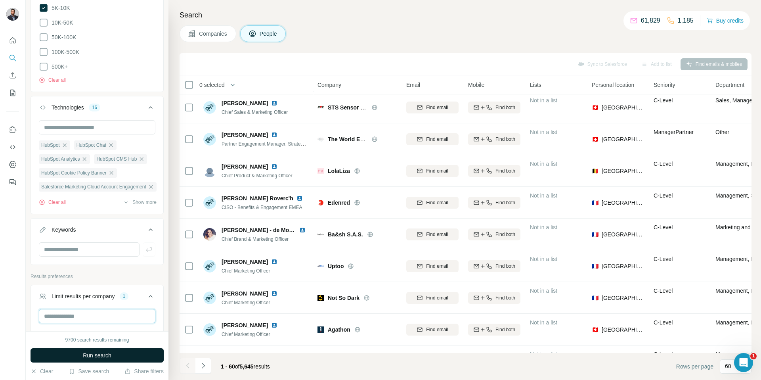
type input "*"
click at [108, 353] on span "Run search" at bounding box center [97, 355] width 29 height 8
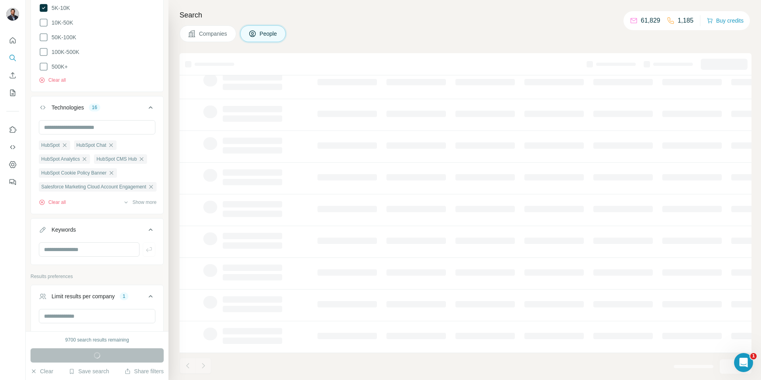
scroll to position [59, 0]
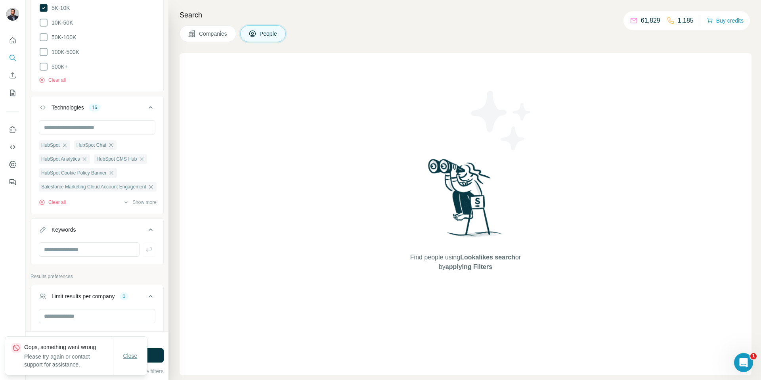
click at [137, 356] on span "Close" at bounding box center [130, 356] width 14 height 8
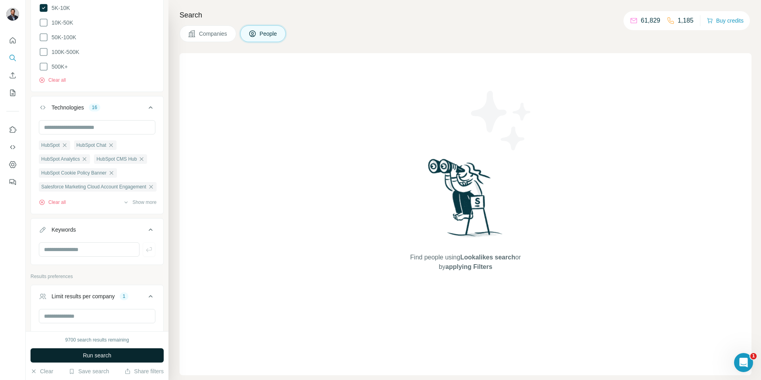
click at [117, 354] on button "Run search" at bounding box center [97, 355] width 133 height 14
click at [105, 355] on span "Run search" at bounding box center [97, 355] width 29 height 8
click at [56, 309] on input "*" at bounding box center [97, 316] width 117 height 14
type input "*"
click at [73, 305] on div "New search Hide Company lookalikes Find companies similar to one you've success…" at bounding box center [97, 165] width 143 height 331
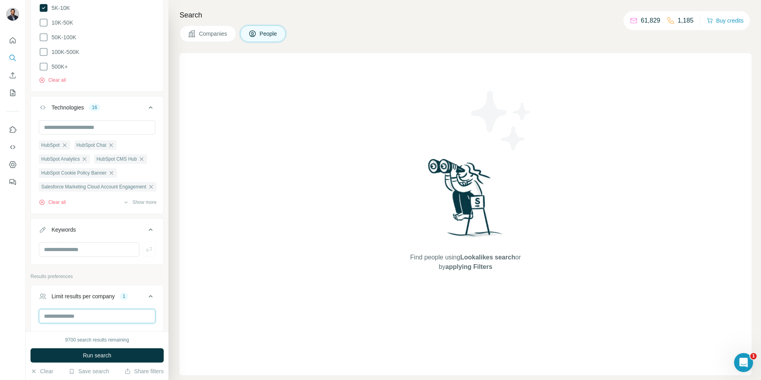
click at [56, 309] on input "*" at bounding box center [97, 316] width 117 height 14
click at [55, 309] on input "*" at bounding box center [97, 316] width 117 height 14
type input "*"
click at [70, 354] on button "Run search" at bounding box center [97, 355] width 133 height 14
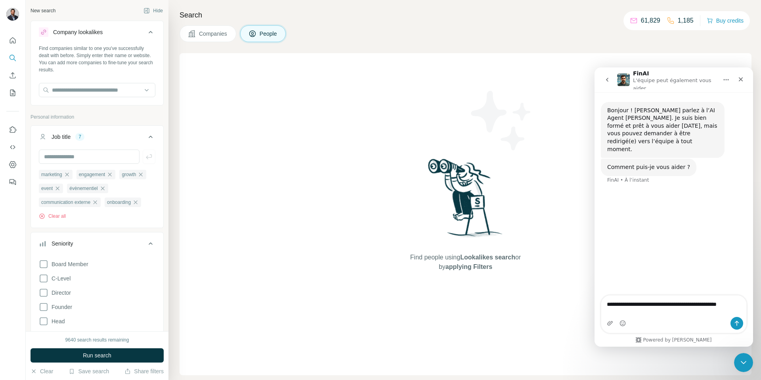
scroll to position [1042, 0]
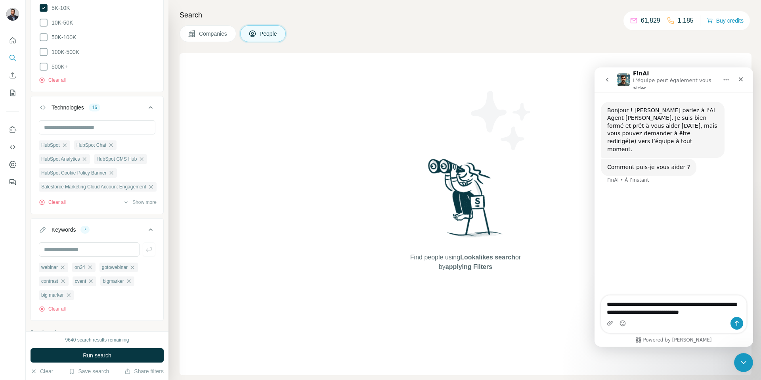
type textarea "**********"
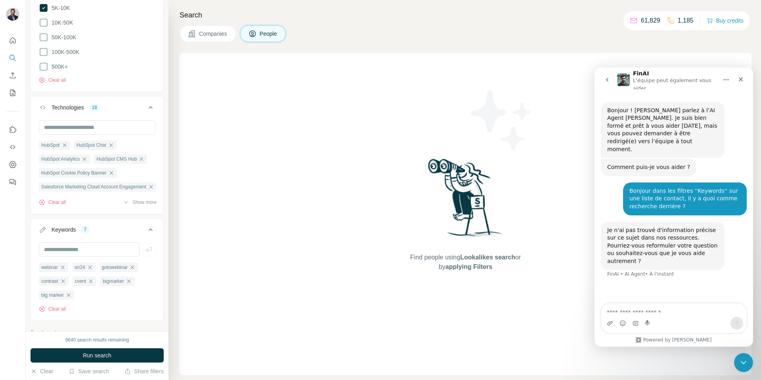
click at [664, 315] on textarea "Envoyer un message..." at bounding box center [674, 309] width 145 height 13
type textarea "**********"
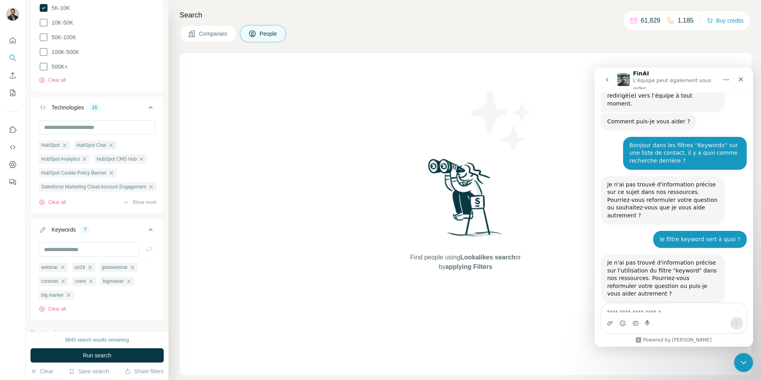
scroll to position [46, 0]
type textarea "**********"
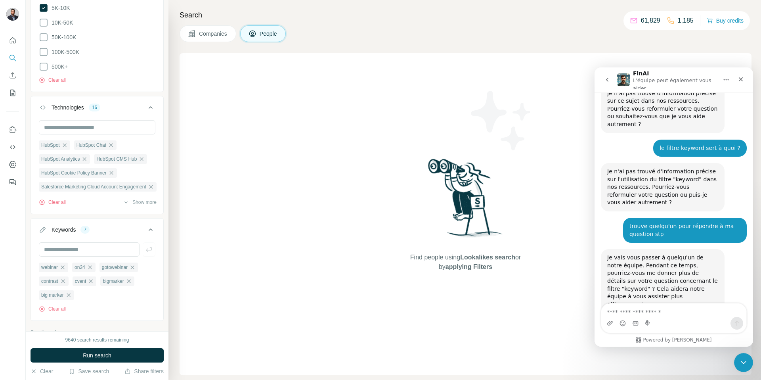
scroll to position [140, 0]
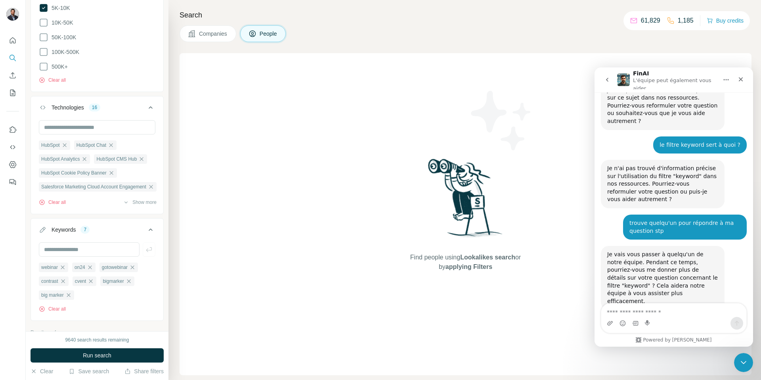
click at [633, 314] on textarea "Envoyer un message..." at bounding box center [674, 309] width 145 height 13
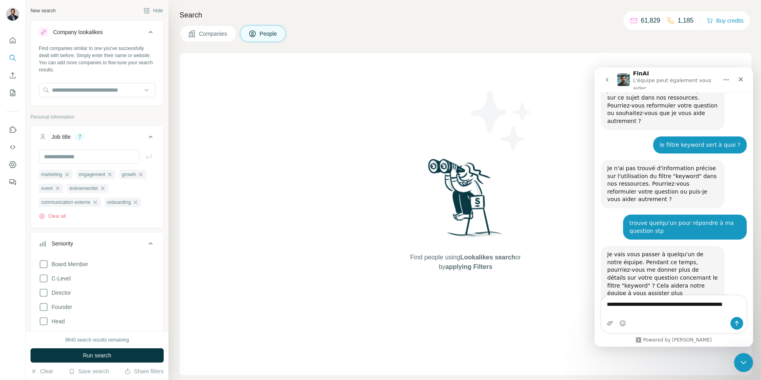
scroll to position [148, 0]
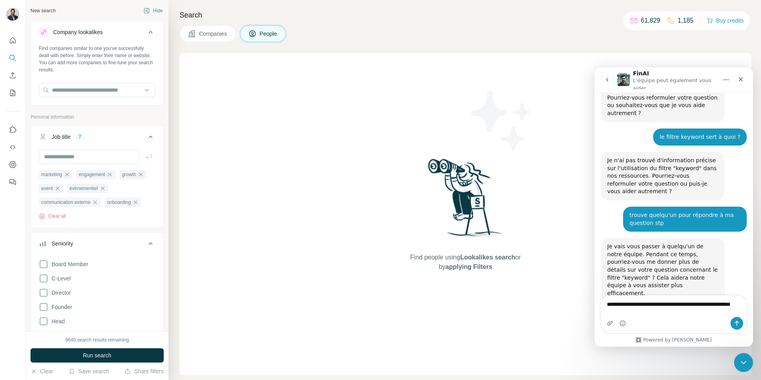
type textarea "**********"
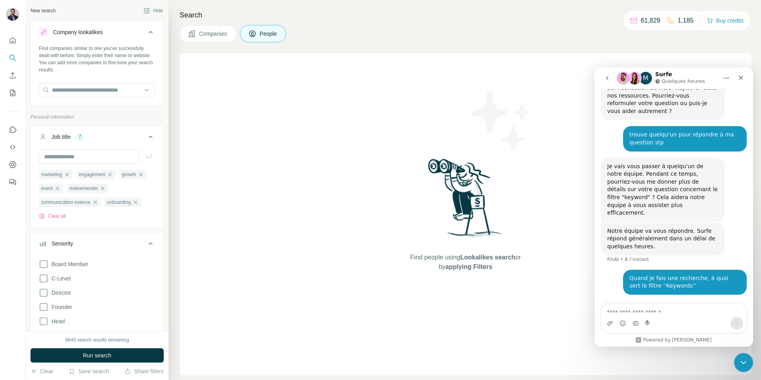
scroll to position [224, 0]
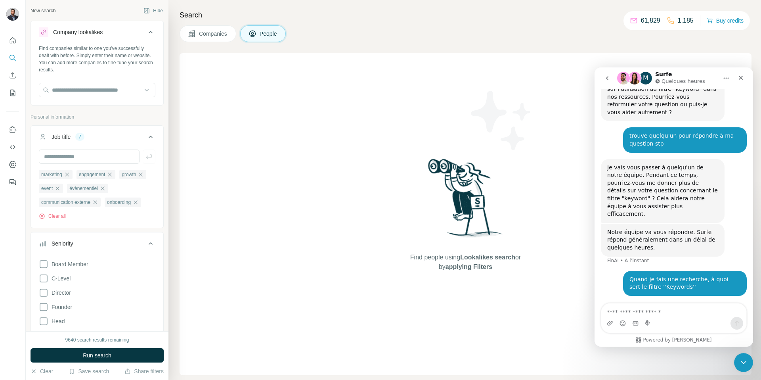
click at [326, 34] on div "Companies People" at bounding box center [466, 33] width 572 height 17
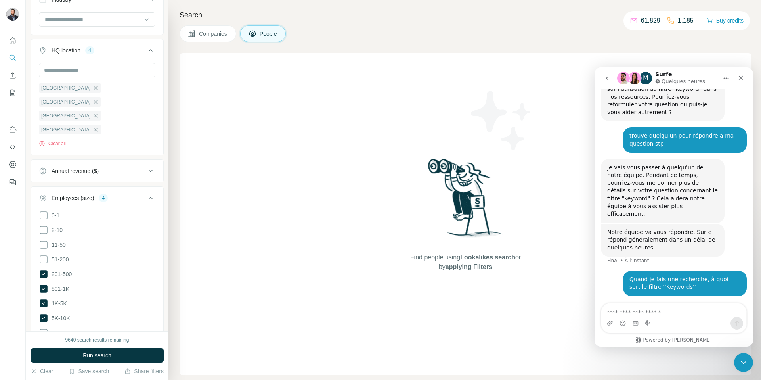
scroll to position [1099, 0]
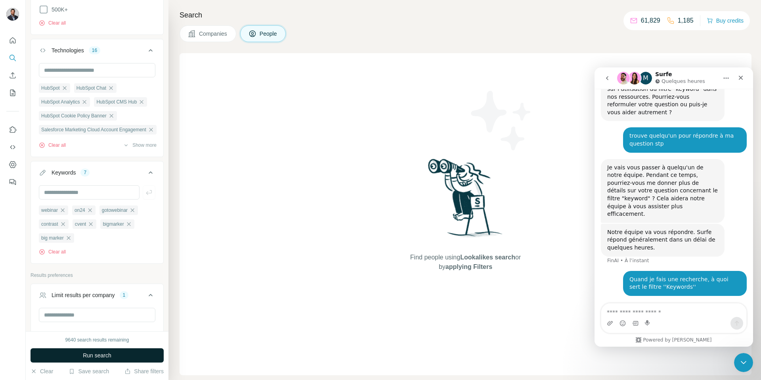
click at [90, 357] on span "Run search" at bounding box center [97, 355] width 29 height 8
click at [114, 354] on button "Run search" at bounding box center [97, 355] width 133 height 14
click at [95, 355] on span "Run search" at bounding box center [97, 355] width 29 height 8
click at [69, 236] on icon "button" at bounding box center [69, 238] width 4 height 4
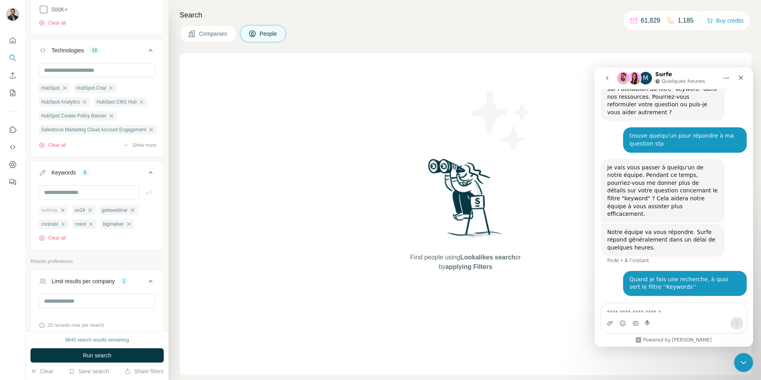
scroll to position [1085, 0]
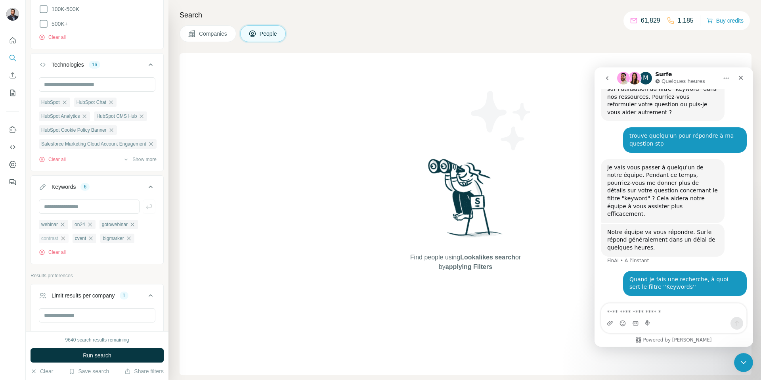
click at [65, 235] on icon "button" at bounding box center [63, 238] width 6 height 6
click at [60, 235] on icon "button" at bounding box center [57, 238] width 6 height 6
click at [69, 235] on icon "button" at bounding box center [67, 238] width 6 height 6
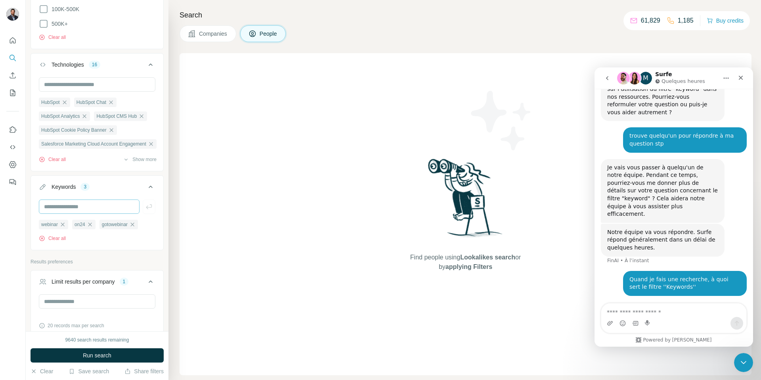
scroll to position [1071, 0]
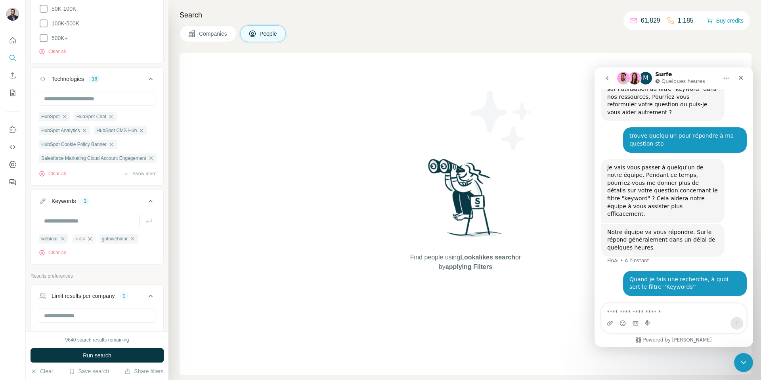
click at [93, 236] on icon "button" at bounding box center [90, 239] width 6 height 6
click at [108, 236] on icon "button" at bounding box center [105, 239] width 6 height 6
click at [76, 353] on button "Run search" at bounding box center [97, 355] width 133 height 14
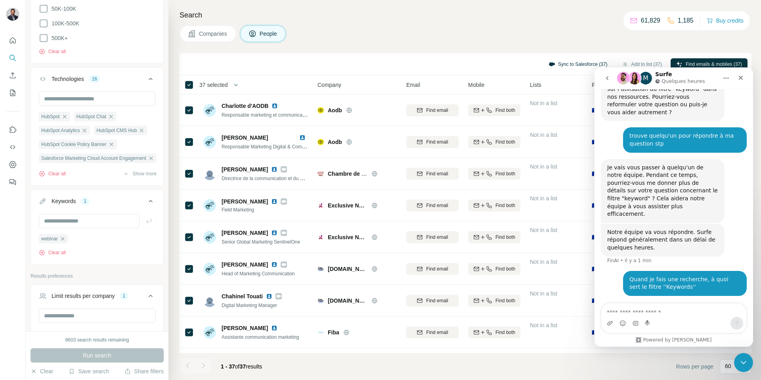
click at [577, 66] on button "Sync to Salesforce (37)" at bounding box center [578, 64] width 70 height 12
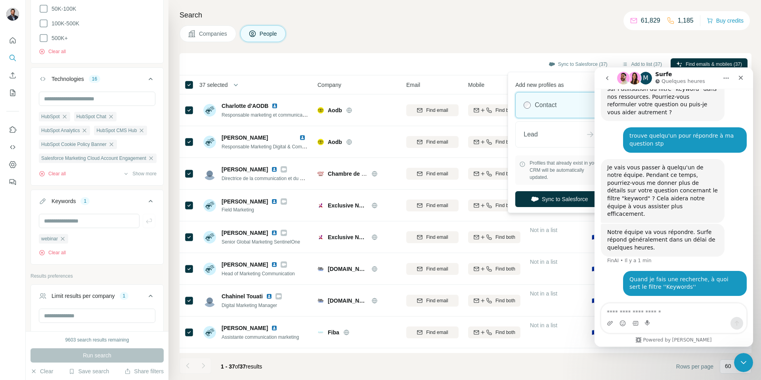
click at [609, 77] on icon "go back" at bounding box center [607, 78] width 6 height 6
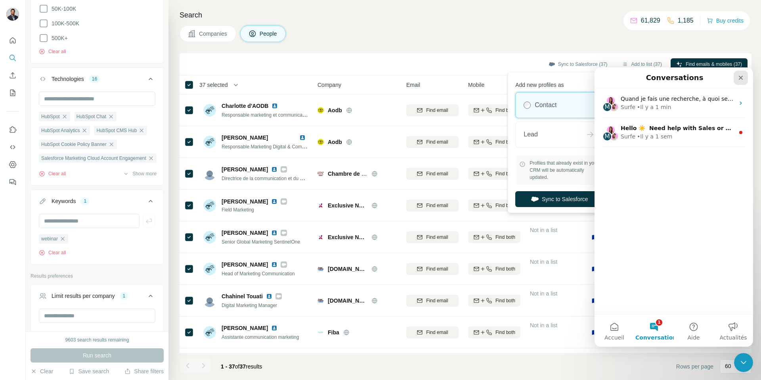
click at [739, 79] on icon "Fermer" at bounding box center [741, 78] width 6 height 6
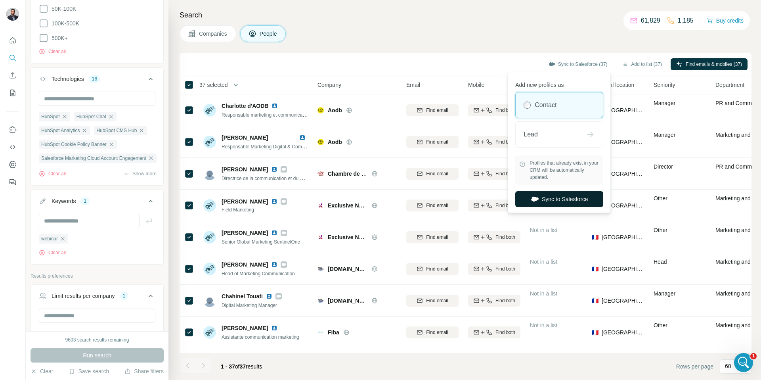
click at [571, 199] on button "Sync to Salesforce" at bounding box center [560, 199] width 88 height 16
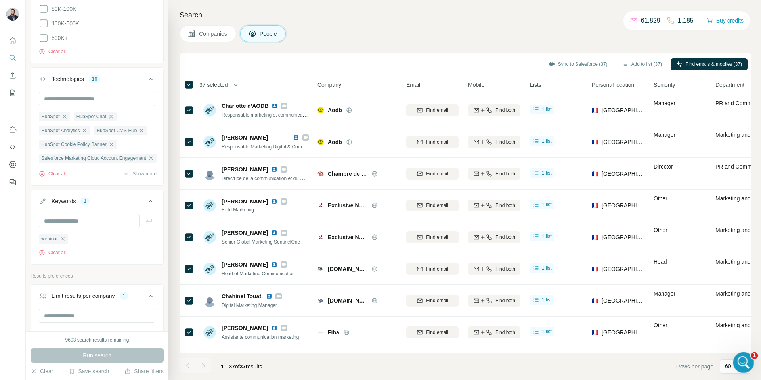
click at [740, 359] on icon "Ouvrir le Messenger Intercom" at bounding box center [743, 361] width 13 height 13
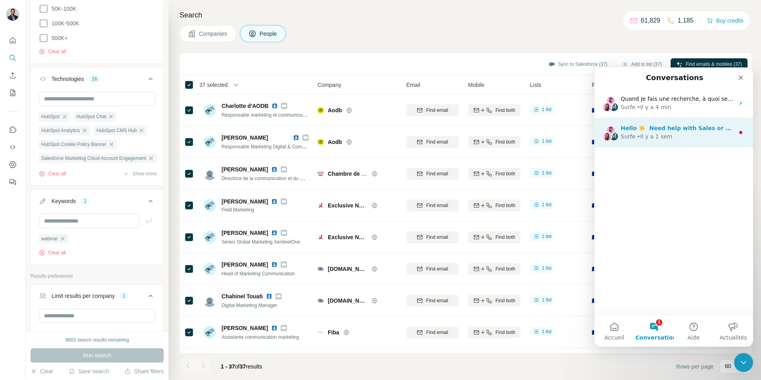
click at [679, 139] on div "Surfe • Il y a 1 sem" at bounding box center [678, 136] width 114 height 8
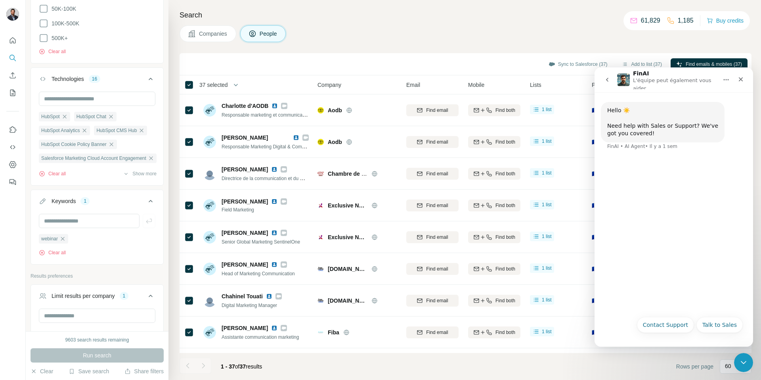
click at [604, 82] on button "go back" at bounding box center [607, 79] width 15 height 15
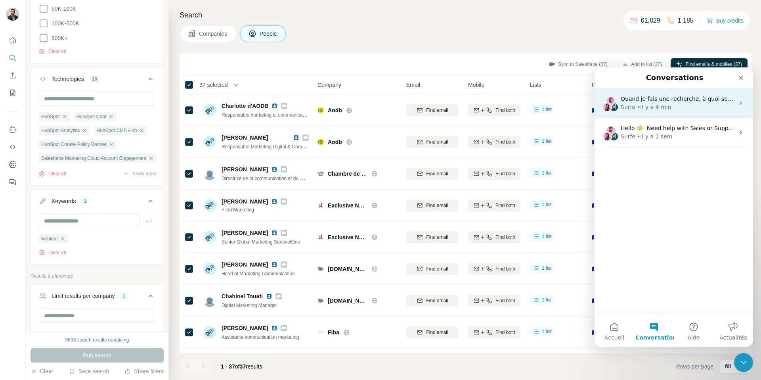
click at [679, 99] on span "Quand je fais une recherche, à quoi sert le filtre ''Keywords''" at bounding box center [704, 99] width 167 height 6
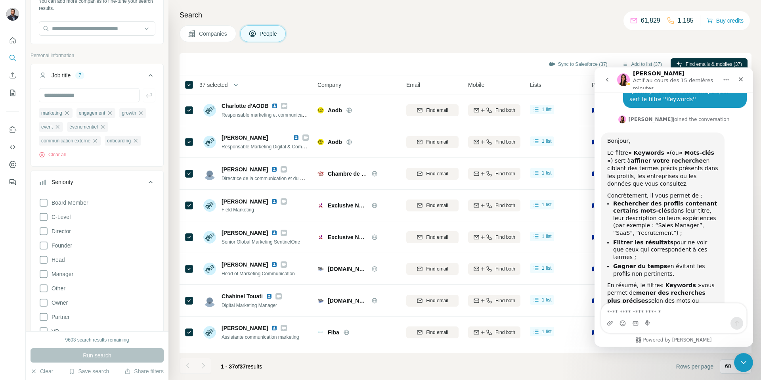
scroll to position [9, 0]
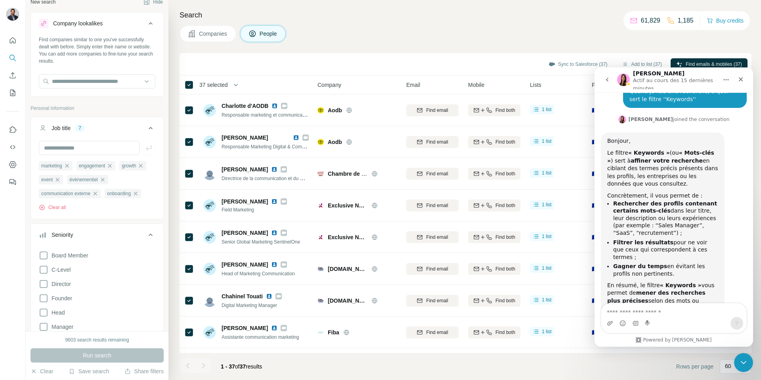
click at [691, 312] on textarea "Envoyer un message..." at bounding box center [674, 309] width 145 height 13
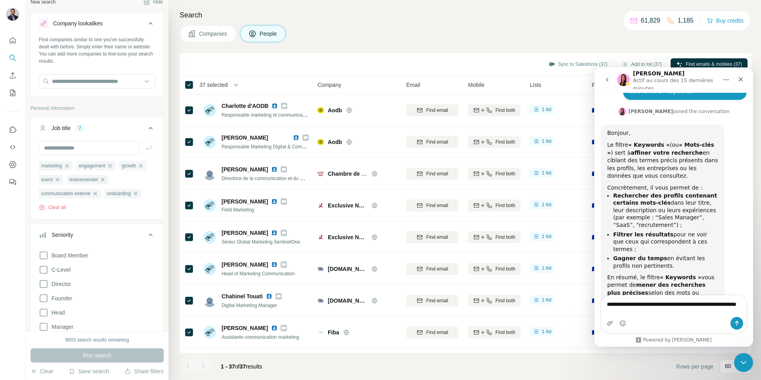
type textarea "**********"
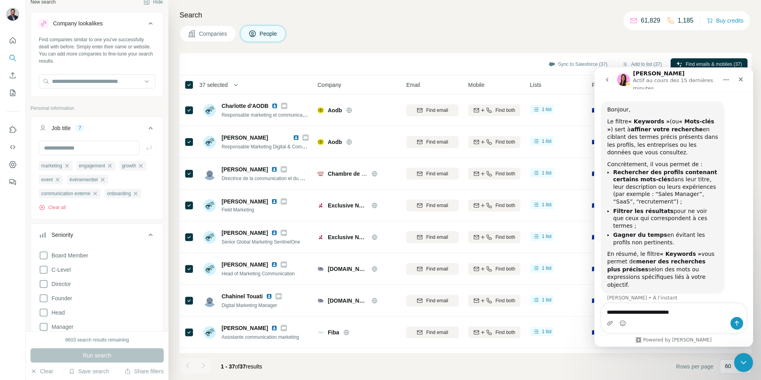
click at [662, 311] on textarea "**********" at bounding box center [674, 309] width 145 height 13
click at [695, 312] on textarea "**********" at bounding box center [674, 309] width 145 height 13
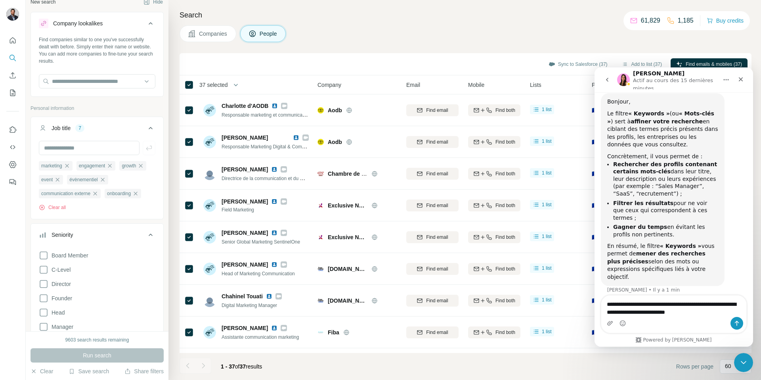
click at [686, 312] on textarea "**********" at bounding box center [674, 305] width 145 height 21
click at [720, 313] on textarea "**********" at bounding box center [674, 305] width 145 height 21
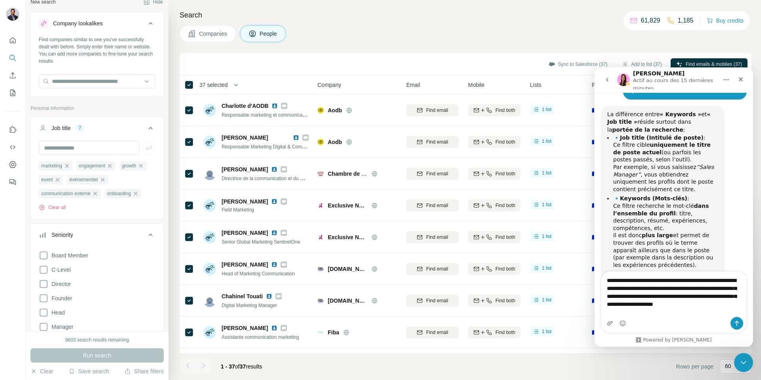
scroll to position [672, 0]
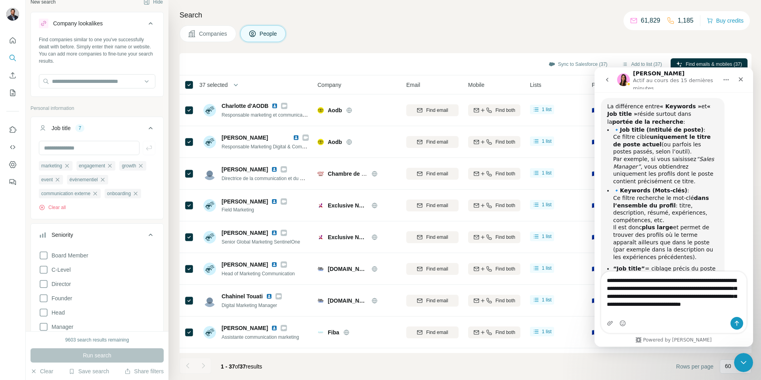
type textarea "**********"
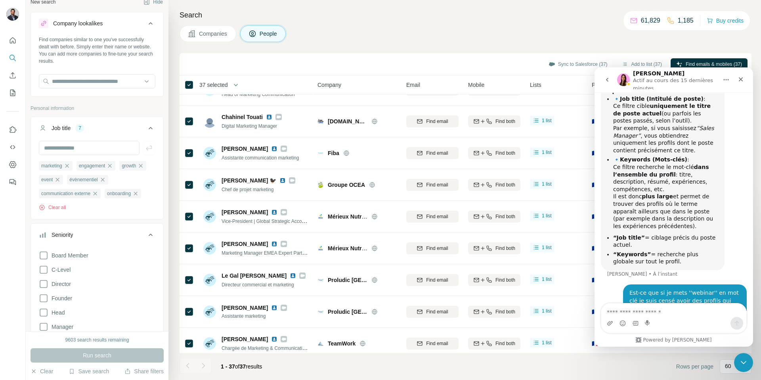
scroll to position [351, 0]
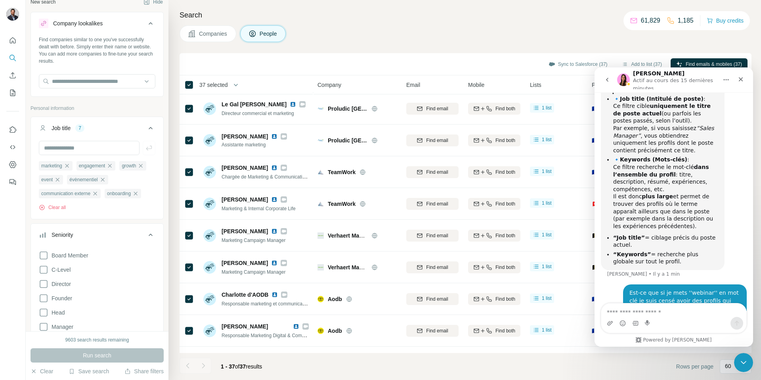
click at [609, 83] on button "go back" at bounding box center [607, 79] width 15 height 15
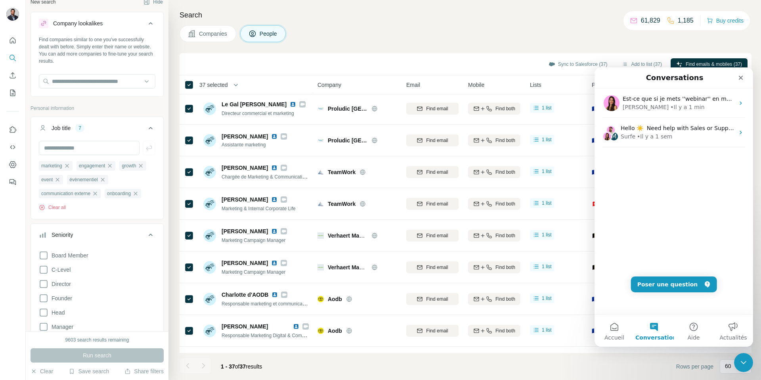
scroll to position [0, 0]
click at [721, 79] on div "Intercom Messenger" at bounding box center [727, 78] width 42 height 14
click at [718, 80] on div "Intercom Messenger" at bounding box center [727, 78] width 42 height 14
click at [740, 77] on icon "Fermer" at bounding box center [741, 78] width 4 height 4
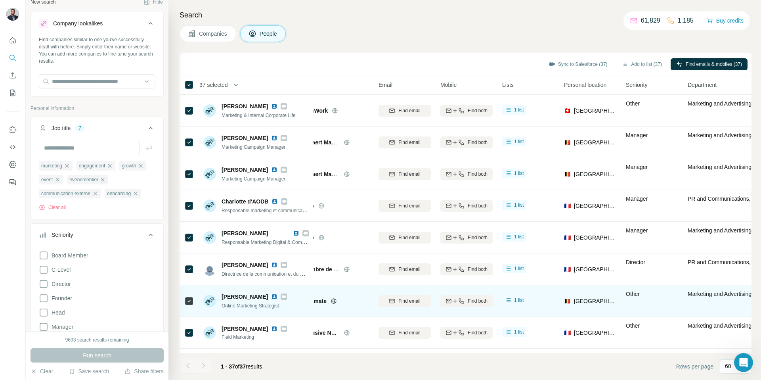
scroll to position [444, 28]
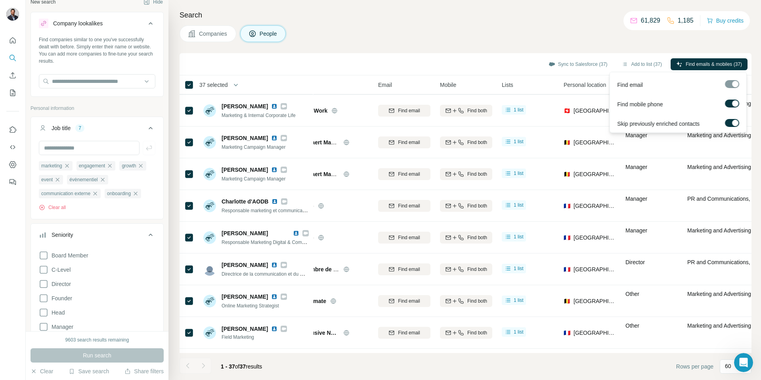
click at [733, 84] on div at bounding box center [732, 84] width 14 height 8
click at [729, 85] on div at bounding box center [732, 84] width 14 height 8
click at [730, 102] on label at bounding box center [732, 104] width 14 height 8
click at [730, 102] on div at bounding box center [729, 103] width 6 height 6
click at [731, 83] on div at bounding box center [732, 84] width 14 height 8
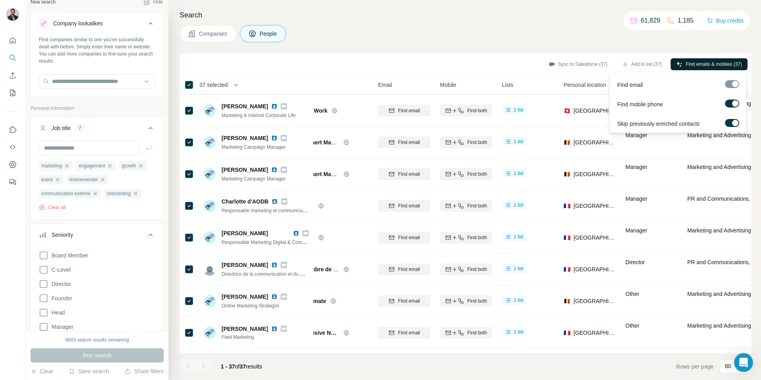
click at [713, 66] on span "Find emails & mobiles (37)" at bounding box center [714, 64] width 56 height 7
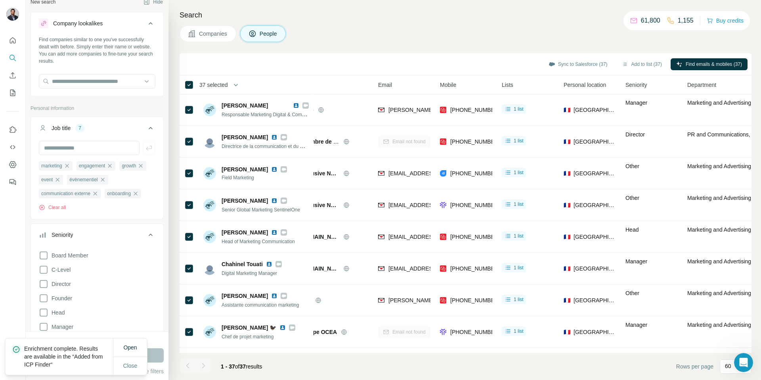
scroll to position [0, 28]
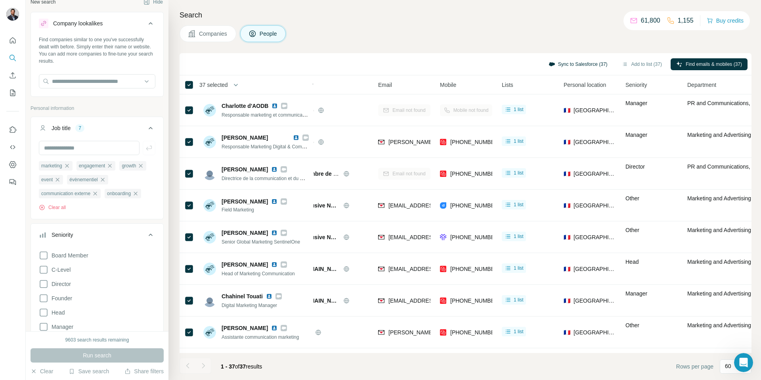
click at [577, 66] on button "Sync to Salesforce (37)" at bounding box center [578, 64] width 70 height 12
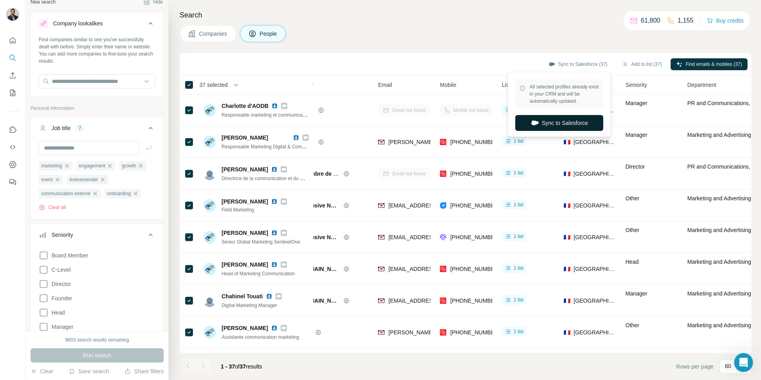
click at [556, 124] on button "Sync to Salesforce" at bounding box center [560, 123] width 88 height 16
